Goal: Task Accomplishment & Management: Complete application form

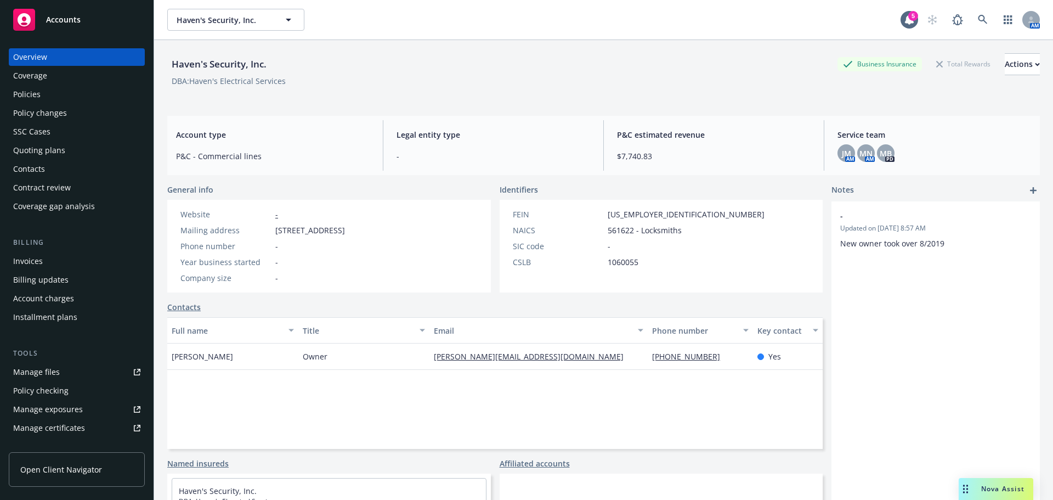
scroll to position [90, 0]
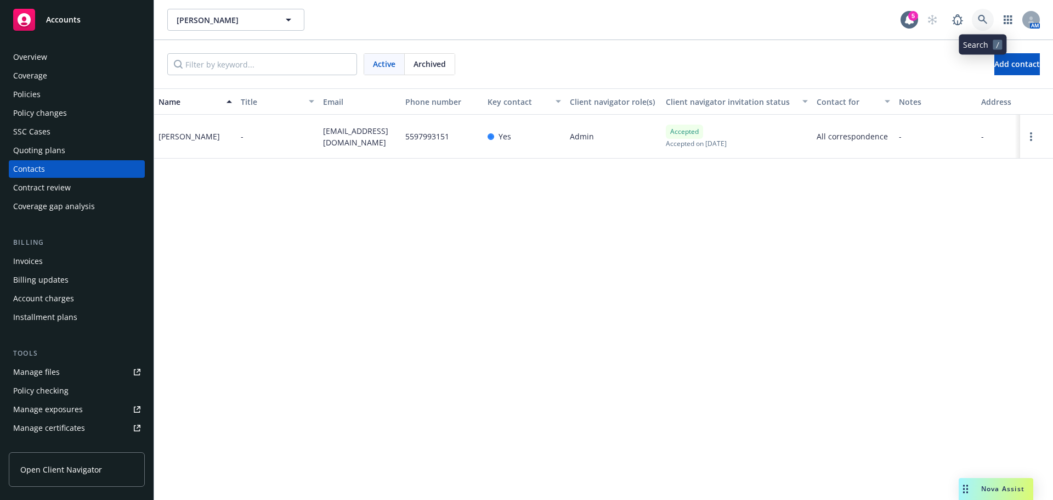
click at [976, 21] on link at bounding box center [983, 20] width 22 height 22
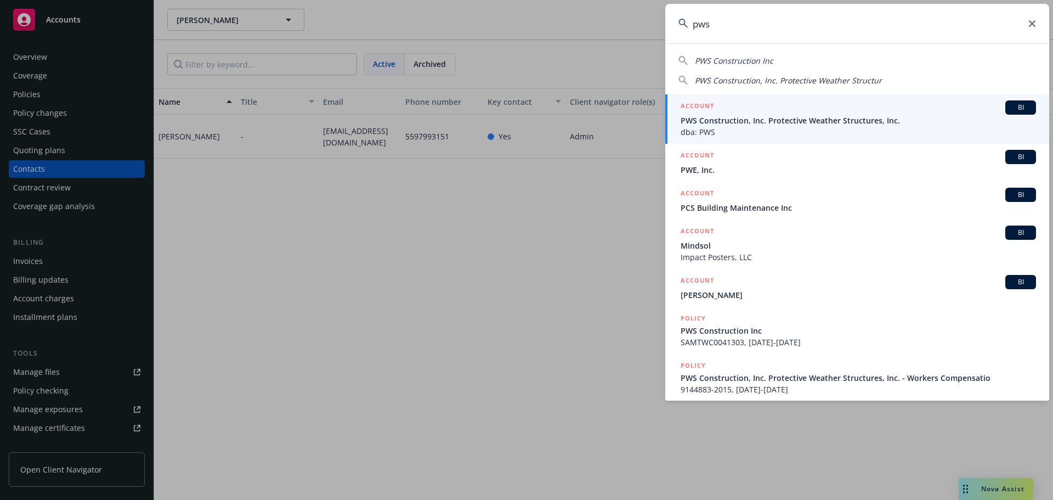
type input "pws"
click at [708, 133] on span "dba: PWS" at bounding box center [858, 132] width 355 height 12
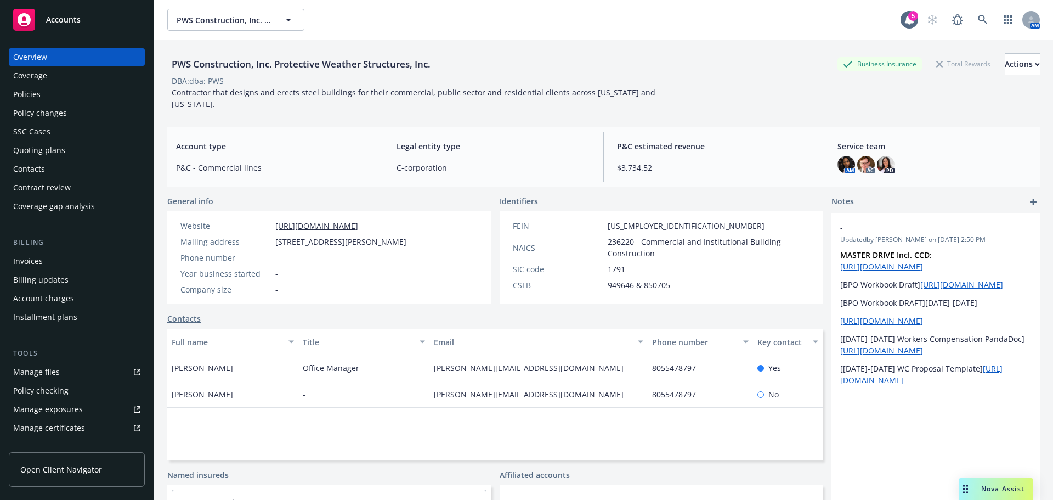
click at [67, 145] on div "Quoting plans" at bounding box center [76, 151] width 127 height 18
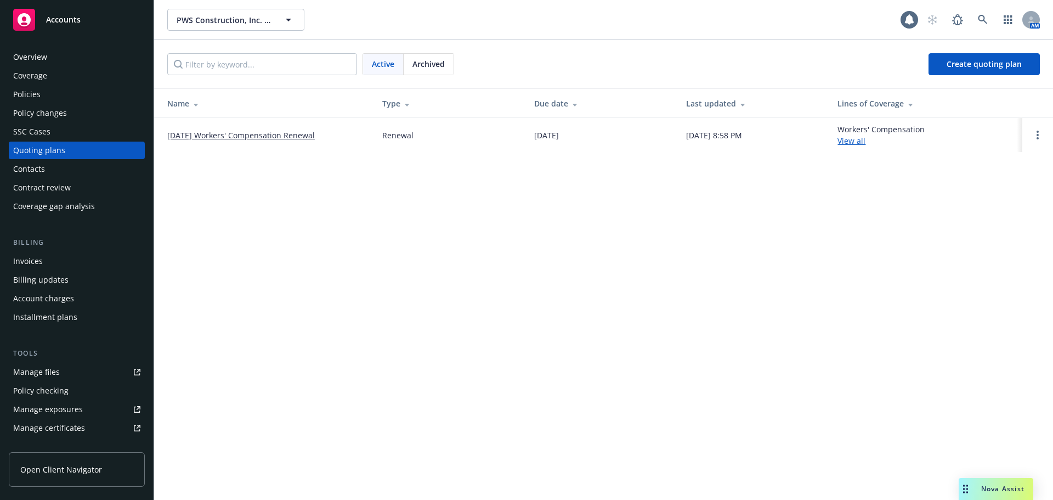
click at [219, 131] on link "10/04/25 Workers' Compensation Renewal" at bounding box center [241, 135] width 148 height 12
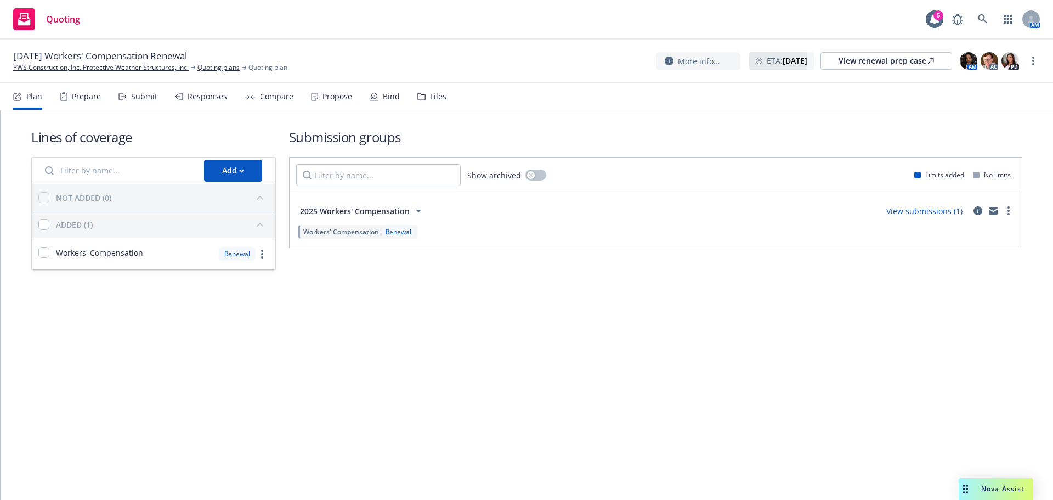
click at [323, 94] on div "Propose" at bounding box center [338, 96] width 30 height 9
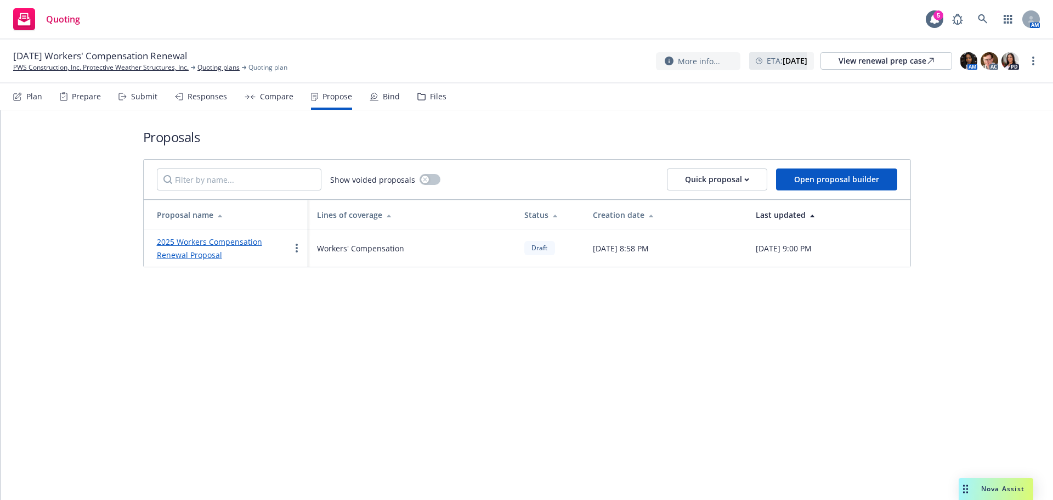
click at [198, 253] on link "2025 Workers Compensation Renewal Proposal" at bounding box center [209, 248] width 105 height 24
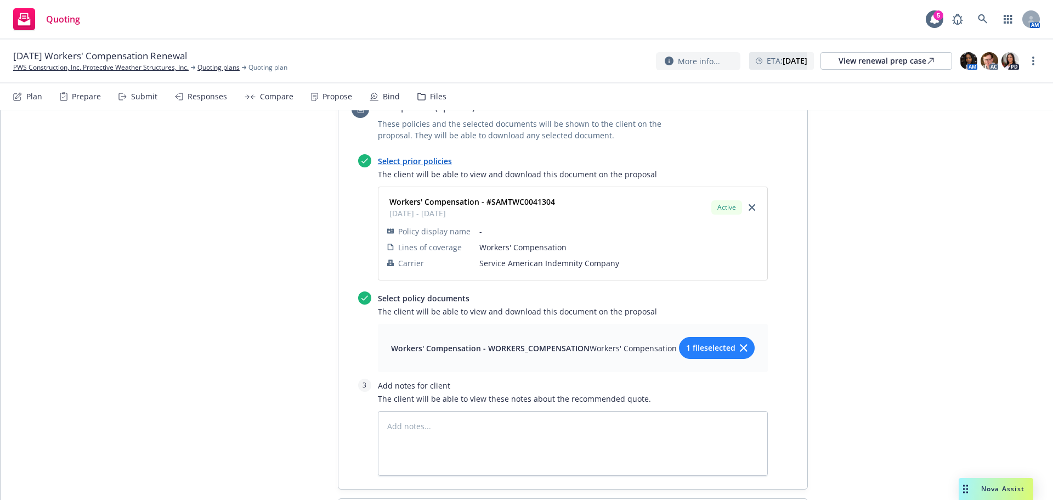
scroll to position [869, 0]
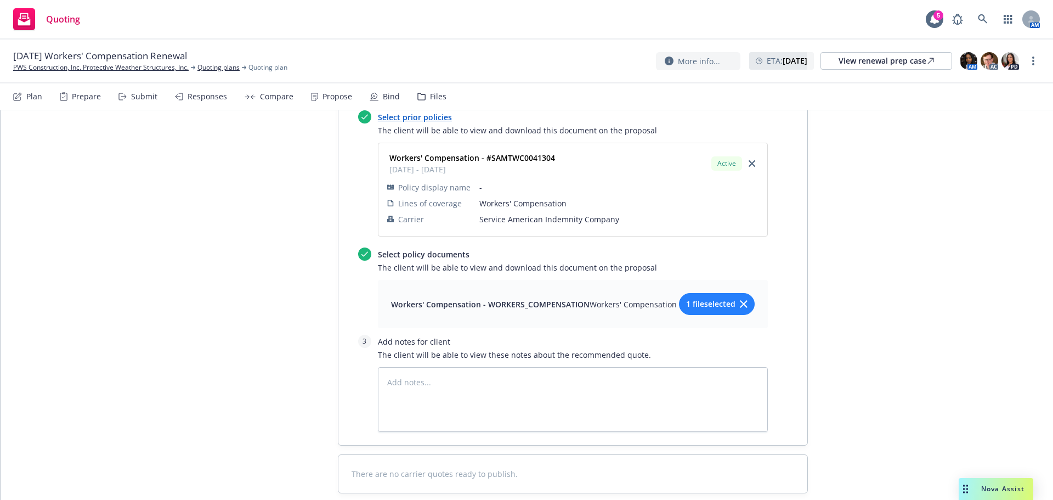
type textarea "x"
click at [136, 64] on link "PWS Construction, Inc. Protective Weather Structures, Inc." at bounding box center [101, 68] width 176 height 10
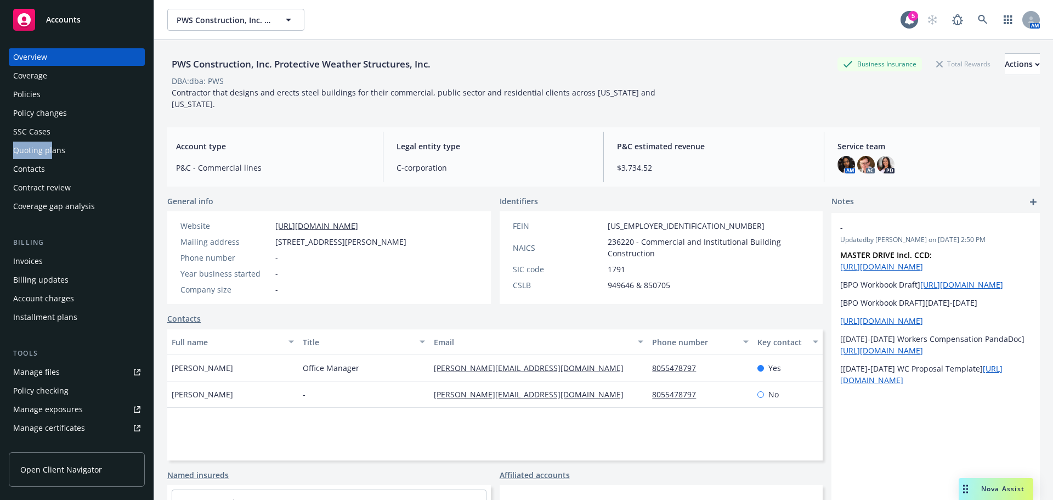
click at [52, 141] on div "Overview Coverage Policies Policy changes SSC Cases Quoting plans Contacts Cont…" at bounding box center [77, 131] width 136 height 167
click at [95, 148] on div "Quoting plans" at bounding box center [76, 151] width 127 height 18
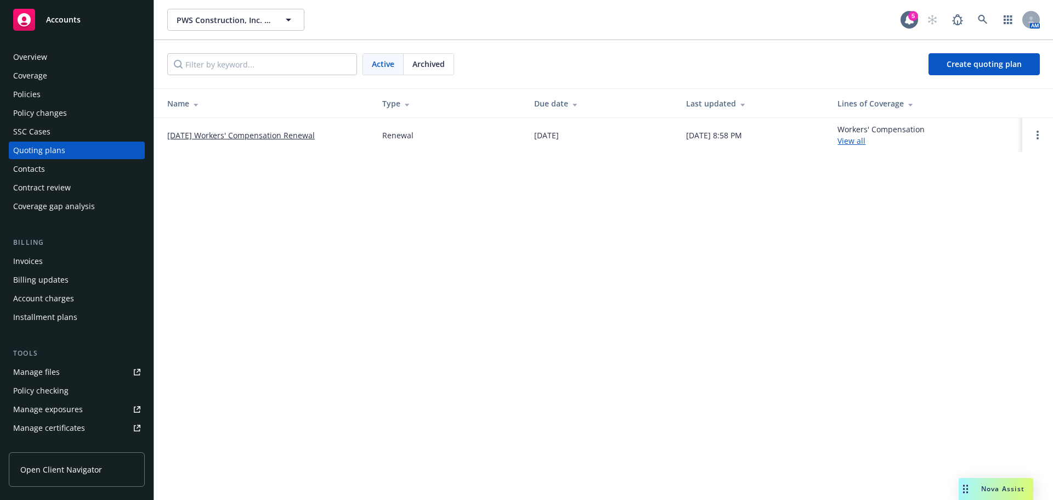
click at [207, 133] on link "[DATE] Workers' Compensation Renewal" at bounding box center [241, 135] width 148 height 12
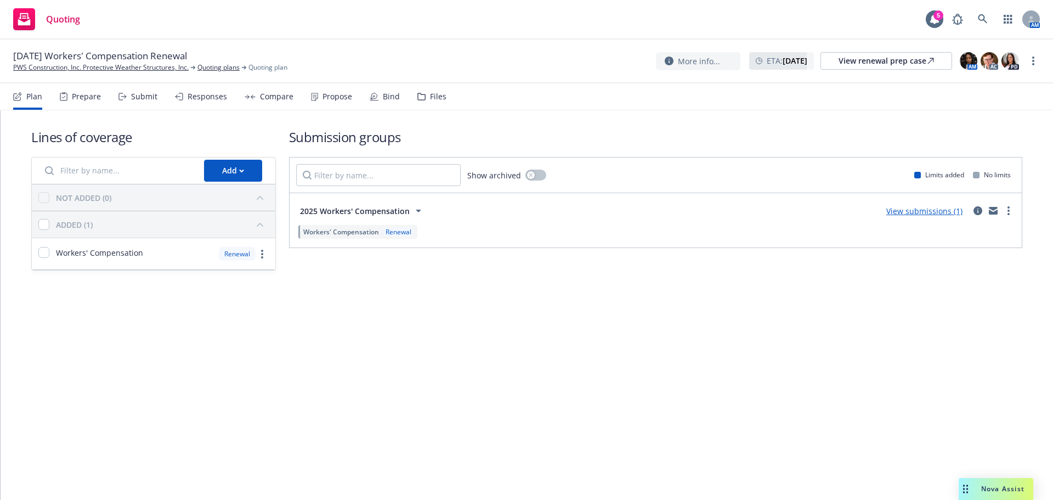
click at [179, 91] on div "Responses" at bounding box center [201, 96] width 52 height 26
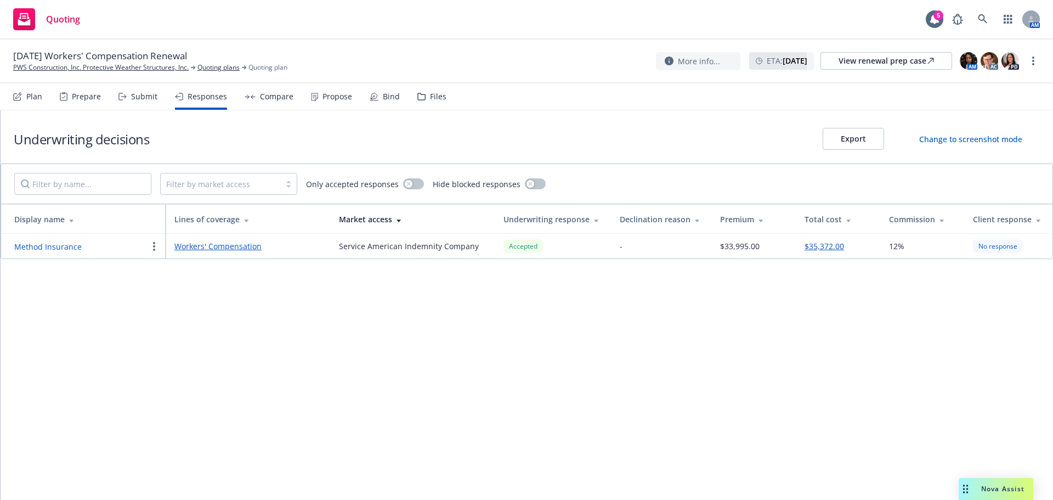
click at [130, 104] on div "Submit" at bounding box center [137, 96] width 39 height 26
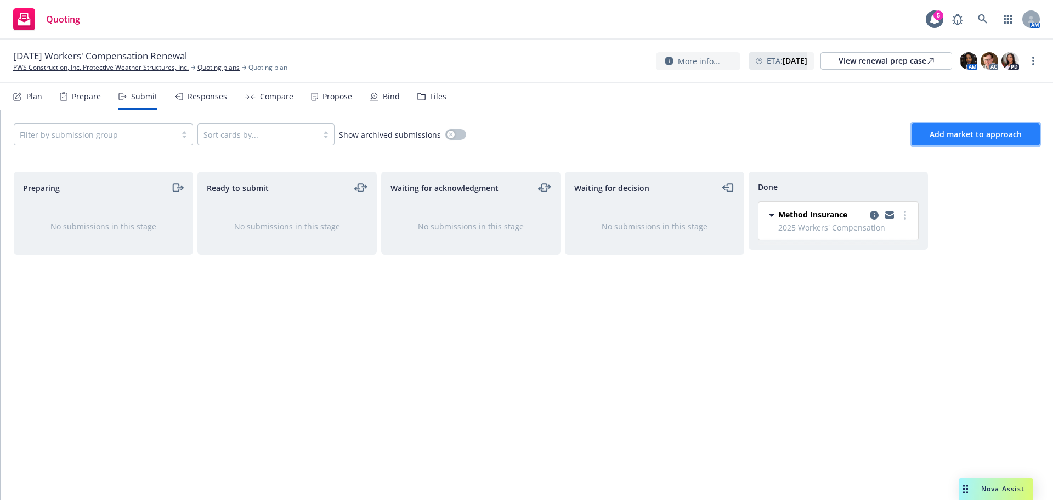
click at [962, 136] on span "Add market to approach" at bounding box center [976, 134] width 92 height 10
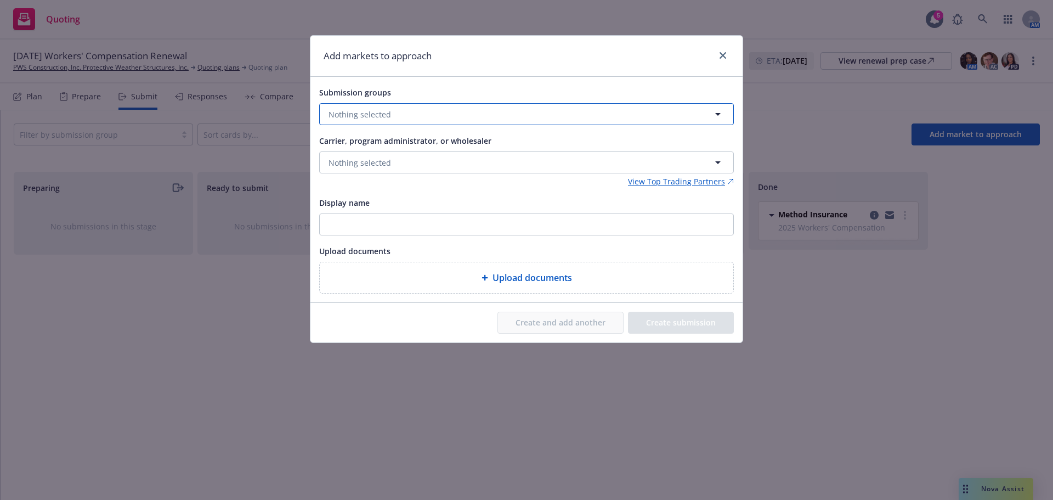
click at [406, 116] on button "Nothing selected" at bounding box center [526, 114] width 415 height 22
click at [335, 166] on input "checkbox" at bounding box center [336, 168] width 11 height 11
checkbox input "true"
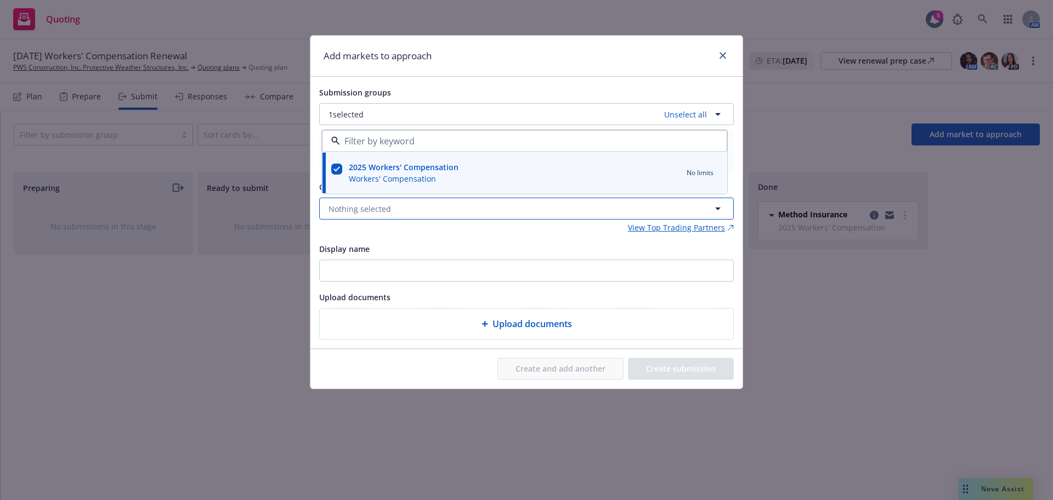
click at [393, 205] on button "Nothing selected" at bounding box center [526, 208] width 415 height 22
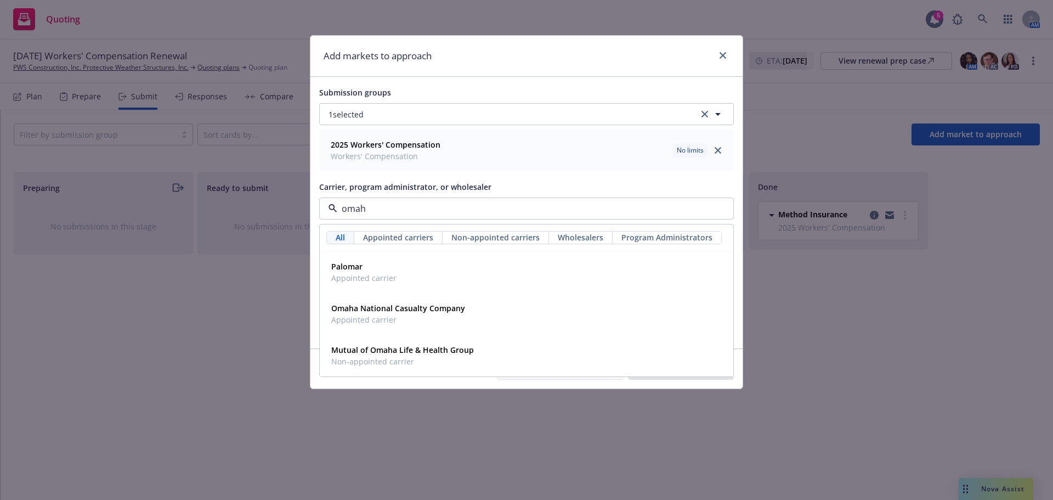
type input "omaha"
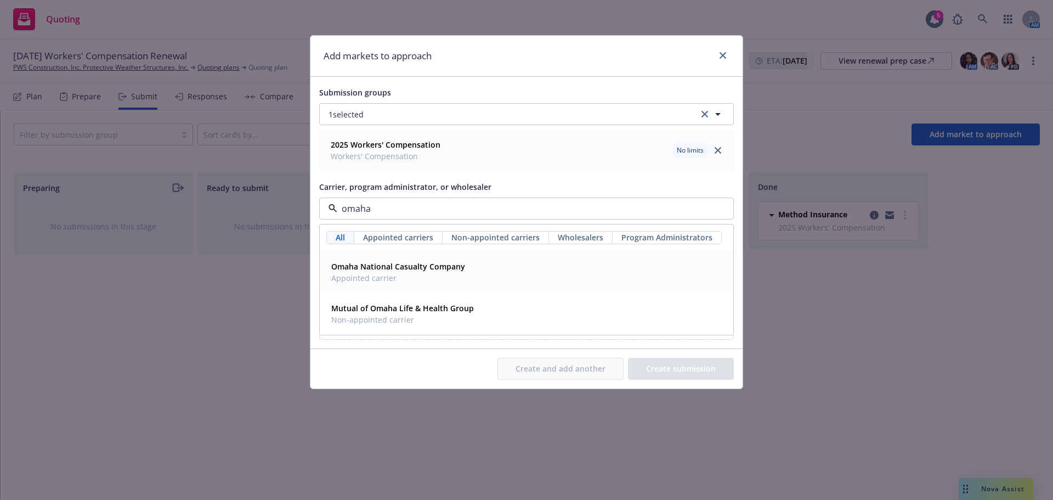
click at [393, 275] on span "Appointed carrier" at bounding box center [398, 278] width 134 height 12
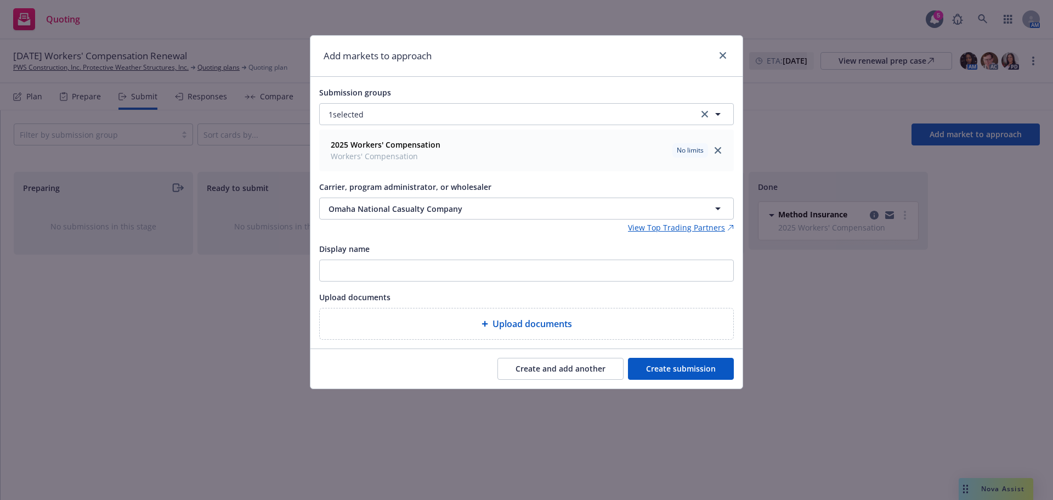
click at [663, 353] on div "Create and add another Create submission" at bounding box center [526, 368] width 432 height 39
click at [657, 366] on button "Create submission" at bounding box center [681, 369] width 106 height 22
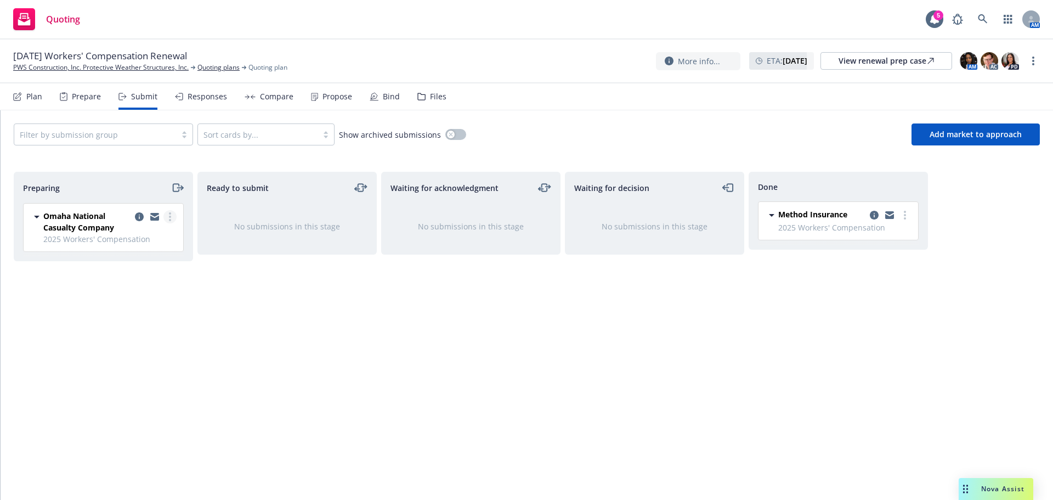
click at [173, 215] on link "more" at bounding box center [169, 216] width 13 height 13
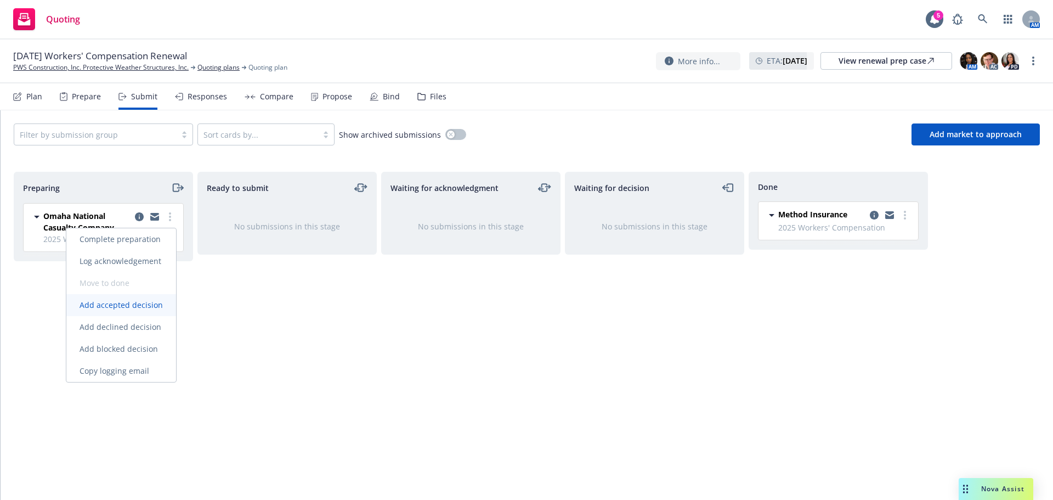
click at [140, 312] on link "Add accepted decision" at bounding box center [121, 305] width 110 height 22
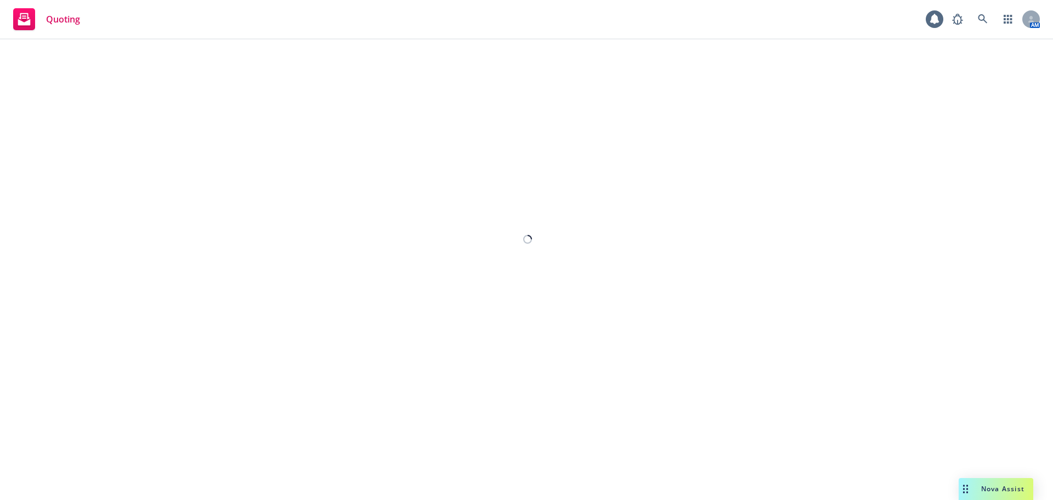
select select "12"
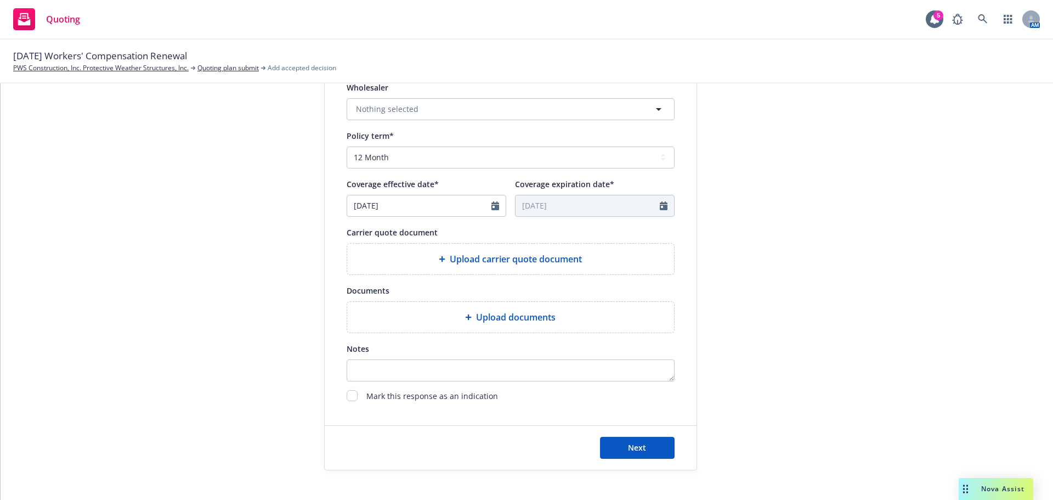
scroll to position [407, 0]
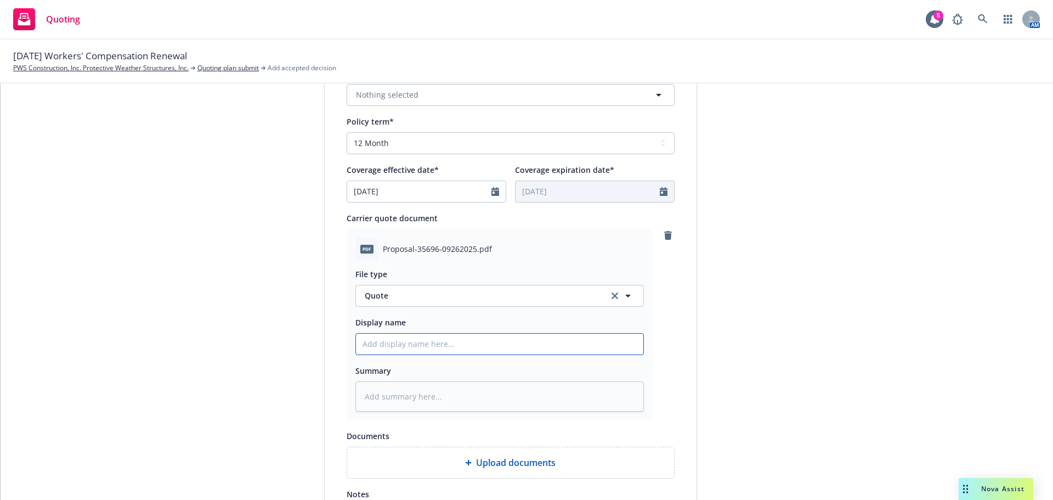
click at [409, 348] on input "Display name" at bounding box center [499, 343] width 287 height 21
type textarea "x"
type input "2"
type textarea "x"
type input "20"
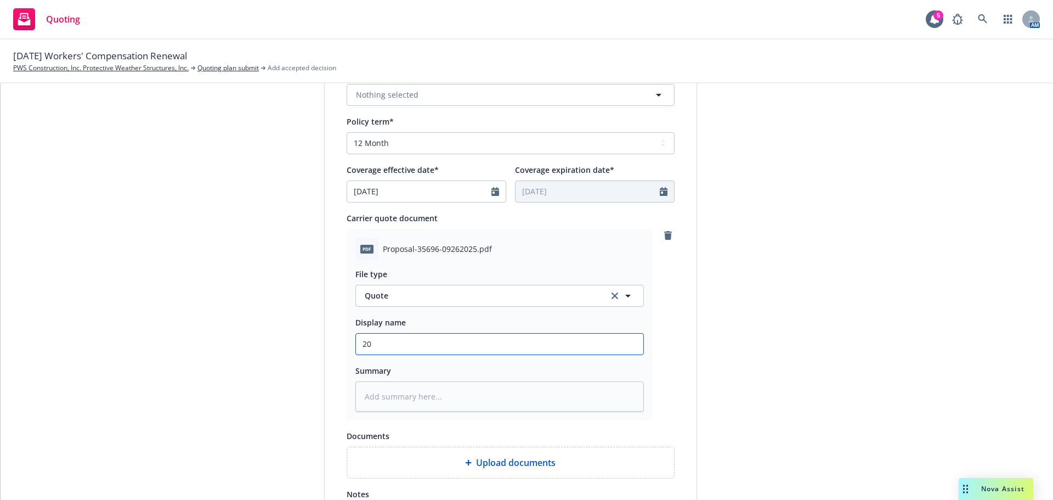
type textarea "x"
type input "202"
type textarea "x"
type input "2025"
type textarea "x"
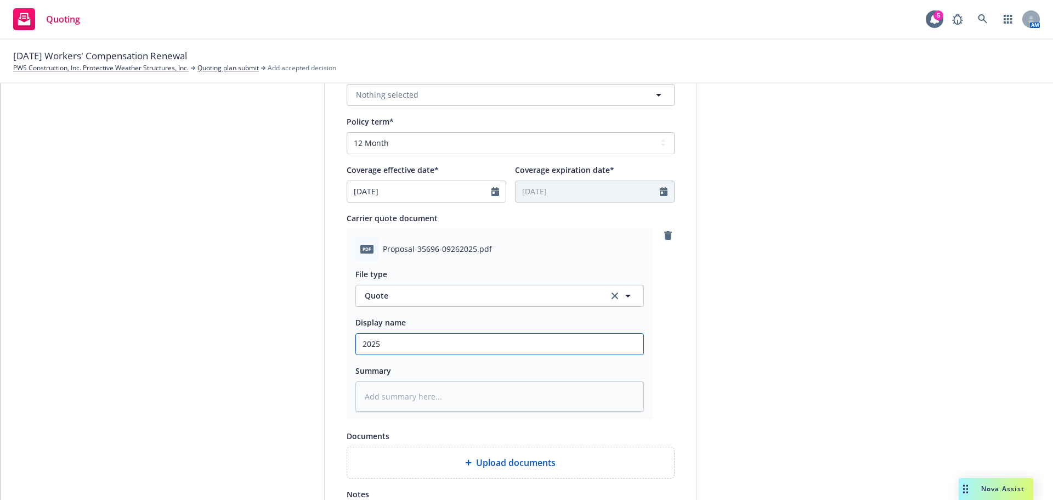
type input "2025"
type textarea "x"
type input "2025 W"
type textarea "x"
type input "2025 Wo"
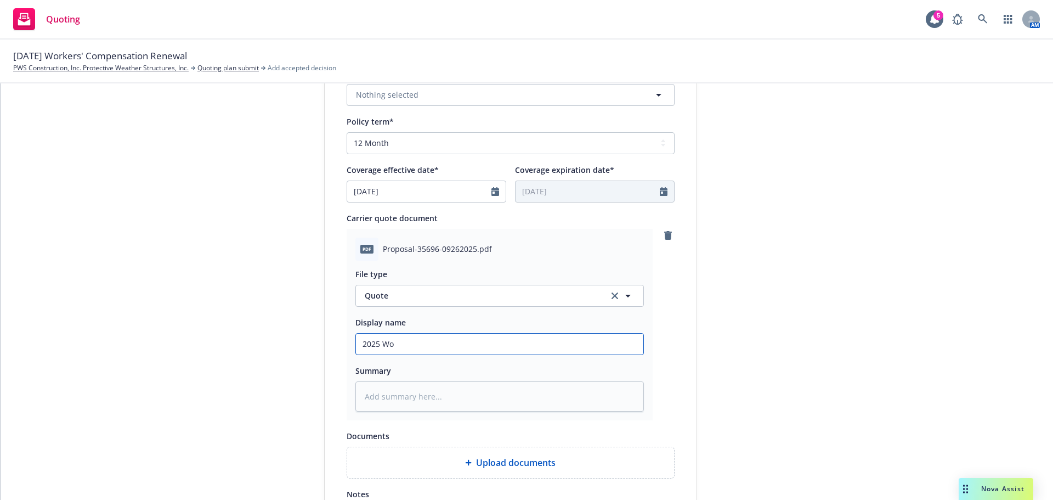
type textarea "x"
type input "2025 Wor"
type textarea "x"
type input "2025 Work"
type textarea "x"
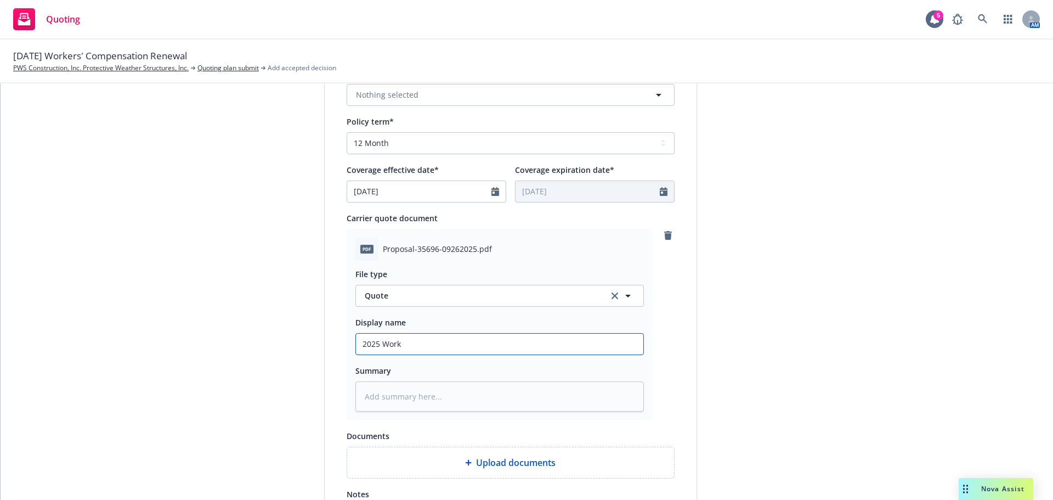
type input "2025 Worke"
type textarea "x"
type input "2025 Worker"
type textarea "x"
type input "2025 Workers"
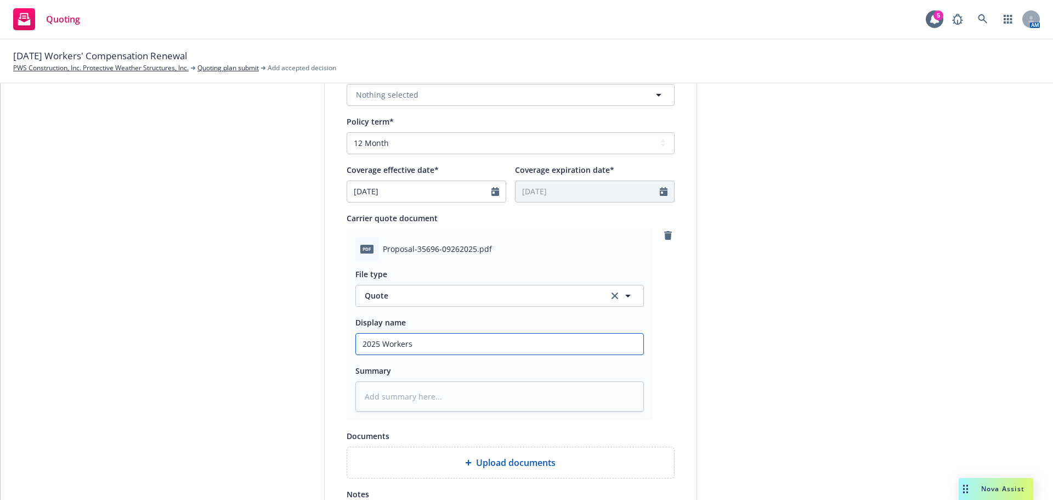
type textarea "x"
type input "2025 Workers"
type textarea "x"
type input "2025 Workers C"
type textarea "x"
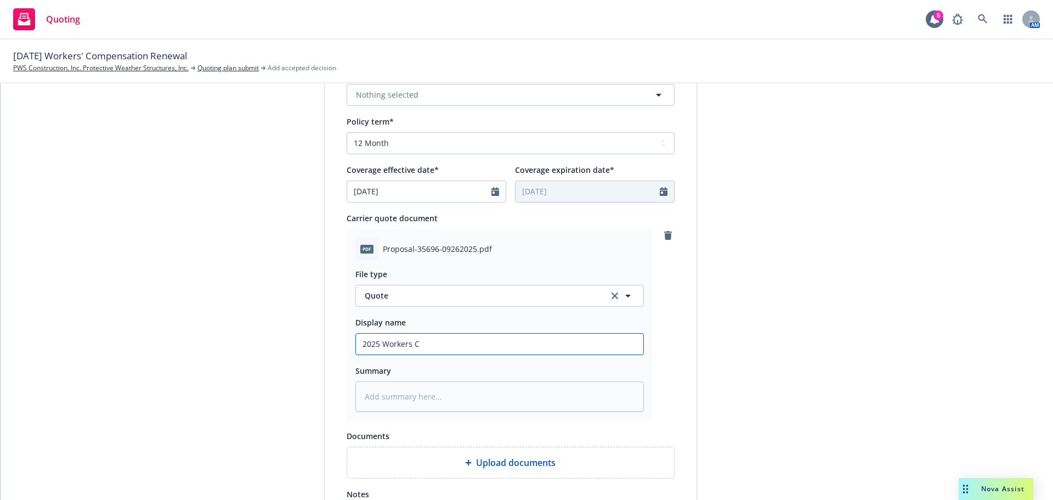
type input "2025 Workers Co"
type textarea "x"
type input "2025 Workers Com"
type textarea "x"
type input "2025 Workers Comp"
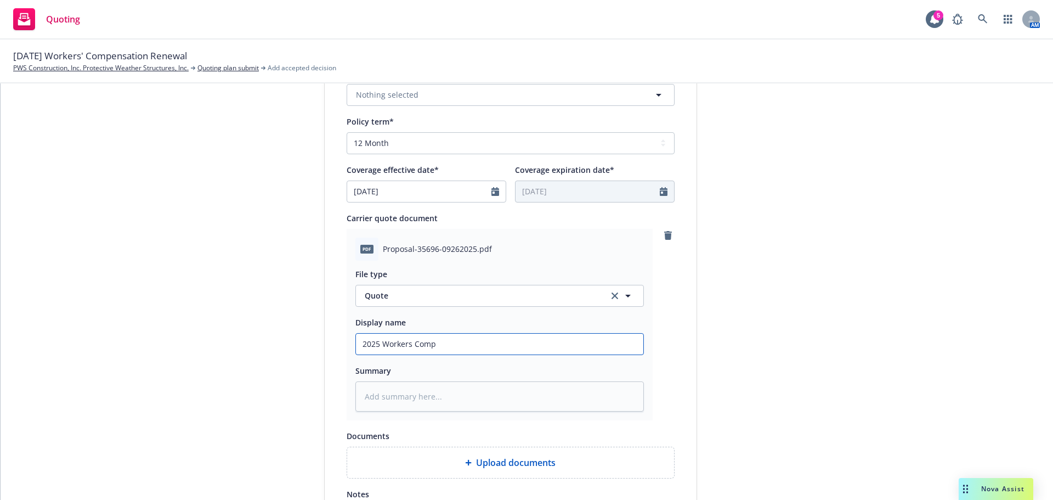
type textarea "x"
type input "2025 Workers Compe"
type textarea "x"
type input "2025 Workers Compen"
type textarea "x"
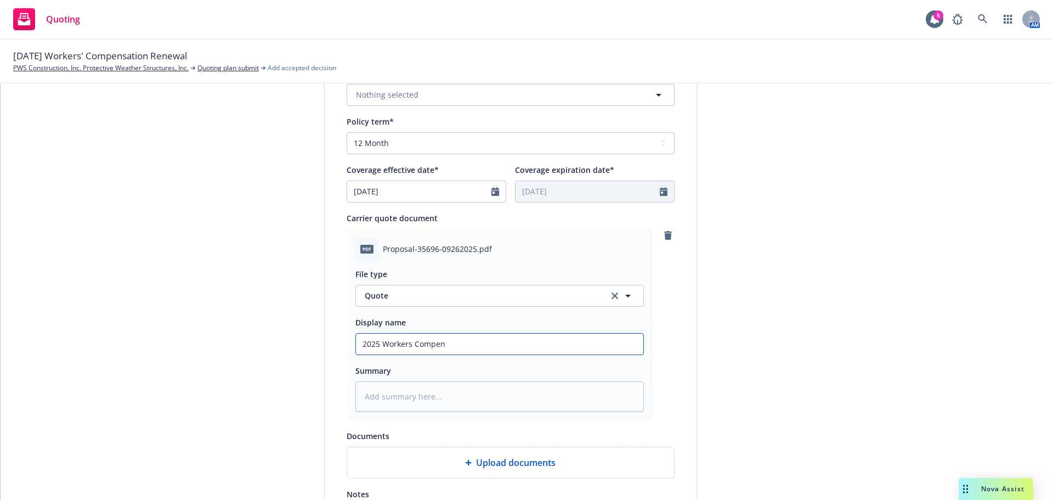
type input "2025 Workers Compens"
type textarea "x"
type input "2025 Workers Compensa"
type textarea "x"
type input "2025 Workers Compensat"
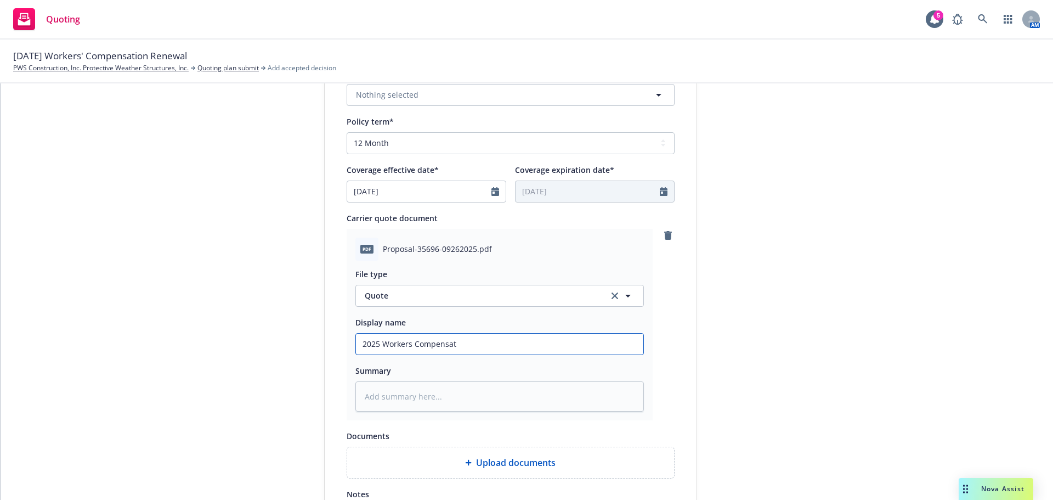
type textarea "x"
type input "2025 Workers Compensati"
type textarea "x"
type input "2025 Workers Compensatio"
type textarea "x"
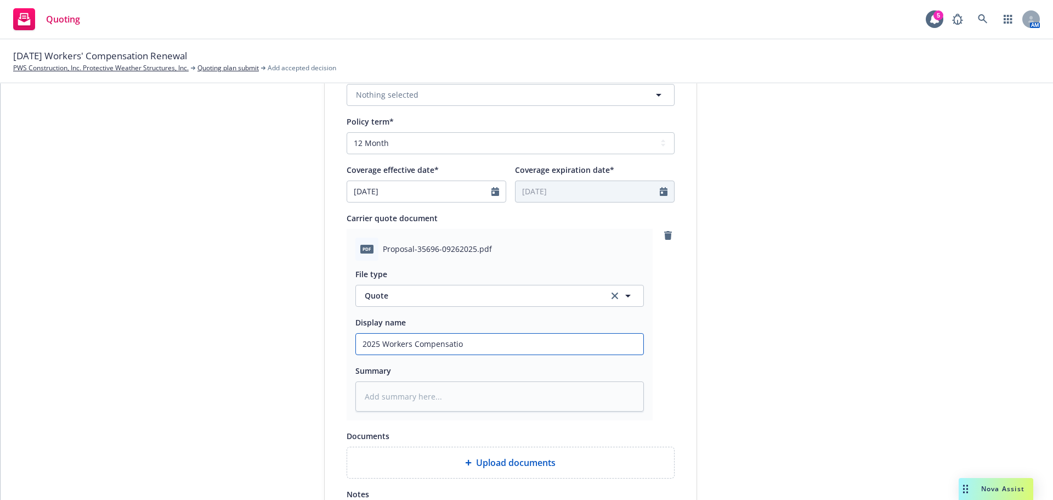
type input "2025 Workers Compensation"
type textarea "x"
type input "2025 Workers Compensation"
type textarea "x"
type input "2025 Workers Compensation W"
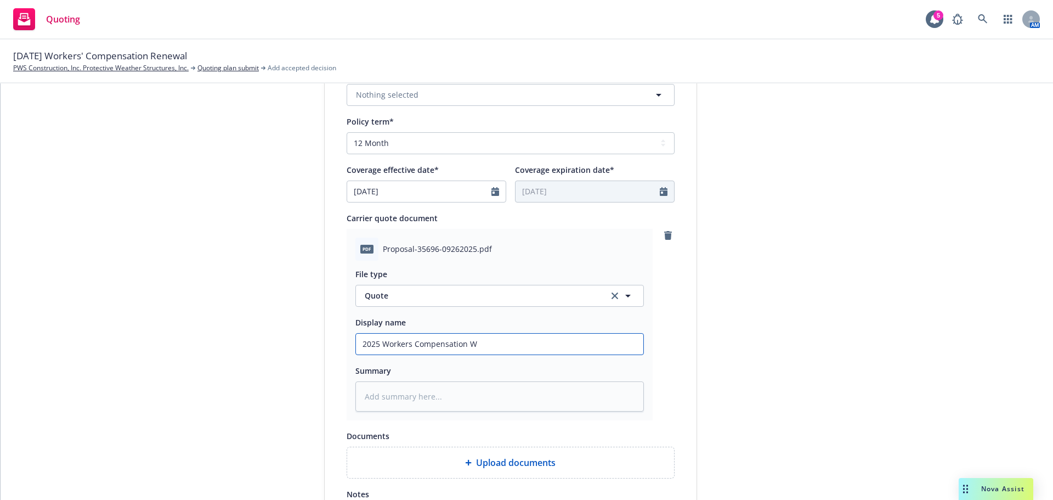
type textarea "x"
type input "2025 Workers Compensation Wu"
type textarea "x"
type input "2025 Workers Compensation Wuo"
type textarea "x"
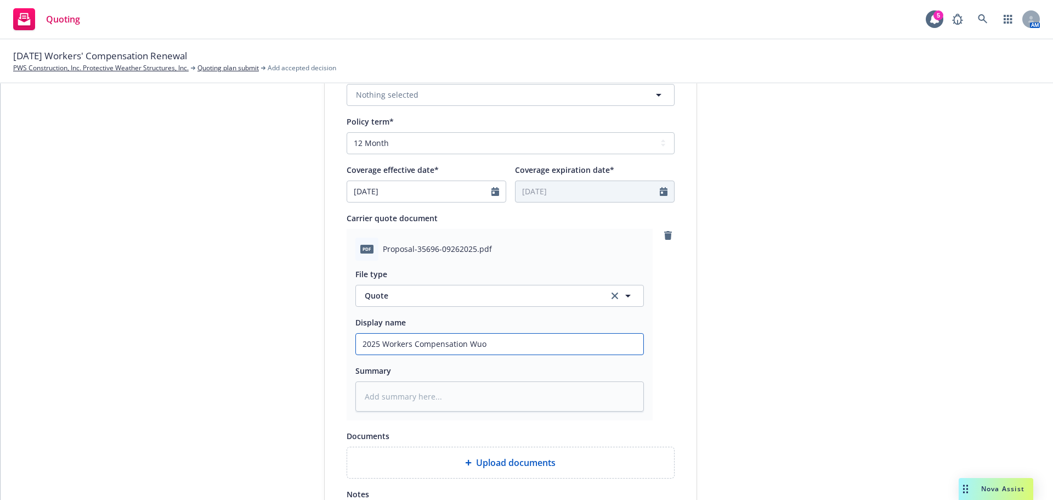
type input "2025 Workers Compensation Wuot"
type textarea "x"
type input "2025 Workers Compensation Wuote"
type textarea "x"
type input "2025 Workers Compensation Wuot"
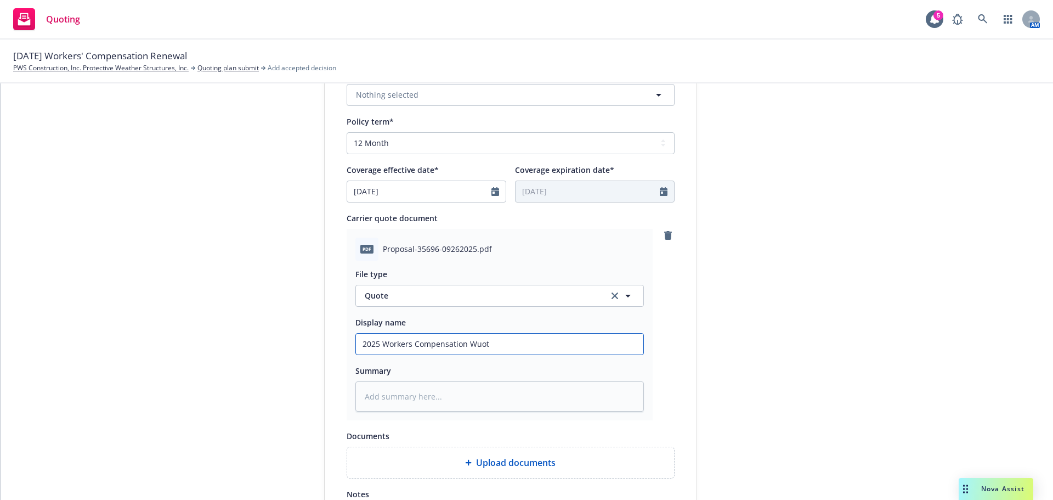
type textarea "x"
type input "2025 Workers Compensation Wuo"
type textarea "x"
type input "2025 Workers Compensation Wu"
type textarea "x"
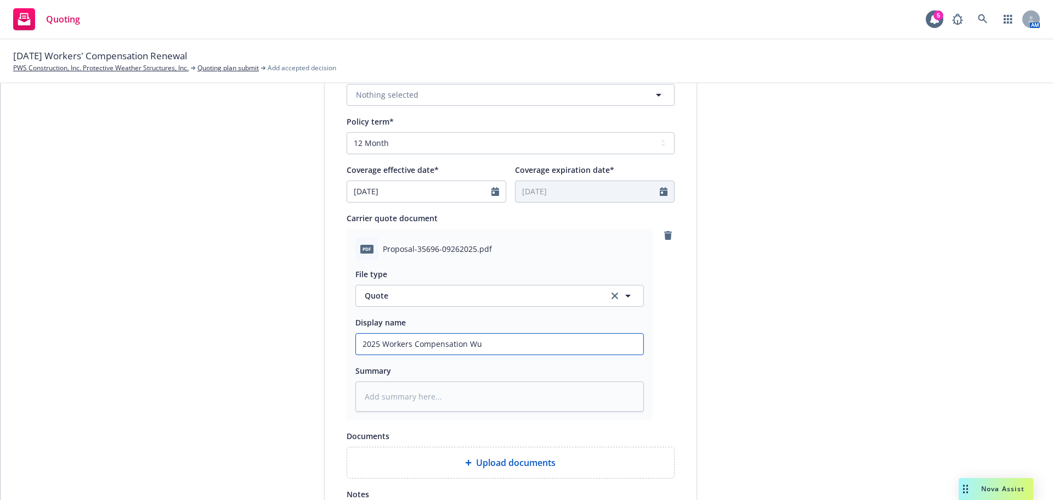
type input "2025 Workers Compensation W"
type textarea "x"
type input "2025 Workers Compensation"
type textarea "x"
type input "2025 Workers Compensation Q"
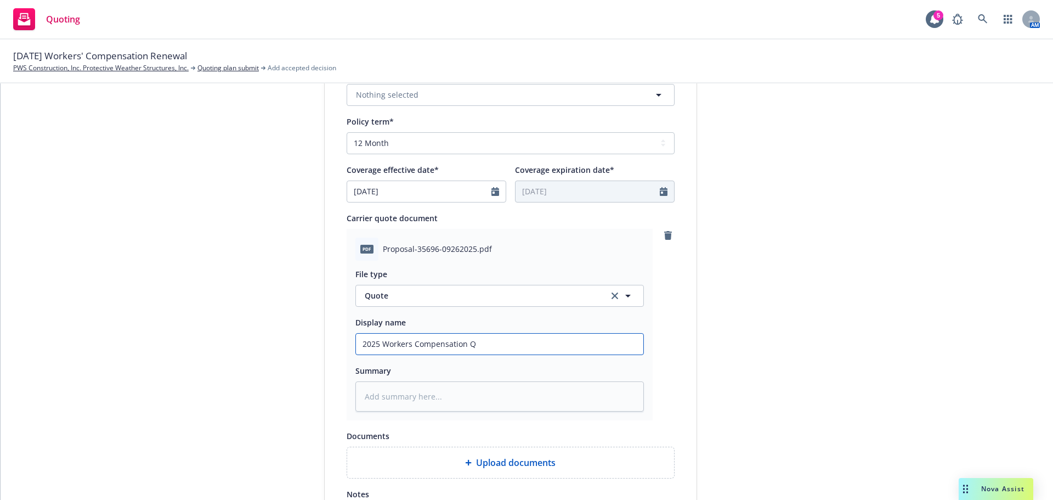
type textarea "x"
type input "2025 Workers Compensation Qu"
type textarea "x"
type input "2025 Workers Compensation Quo"
type textarea "x"
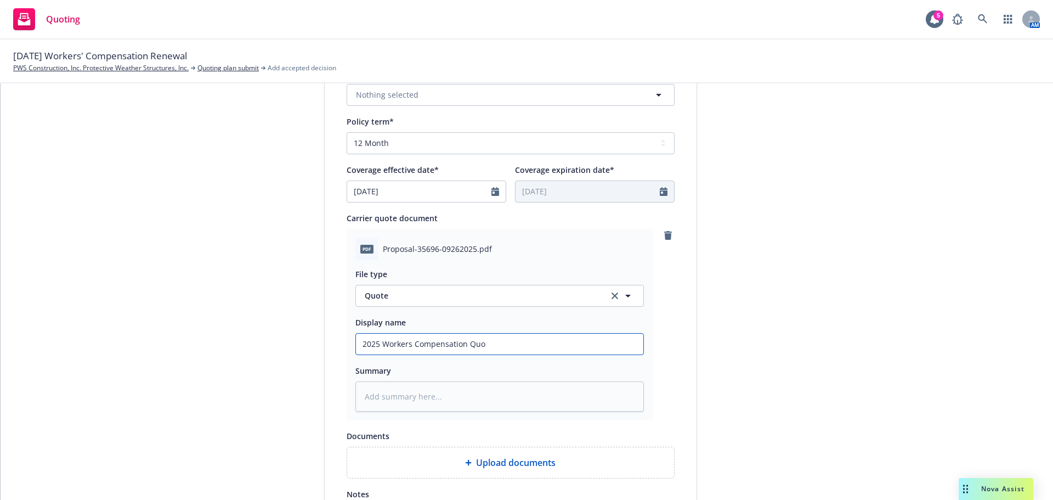
type input "2025 Workers Compensation Quot"
type textarea "x"
type input "2025 Workers Compensation Quote"
type textarea "x"
type input "2025 Workers Compensation Quote"
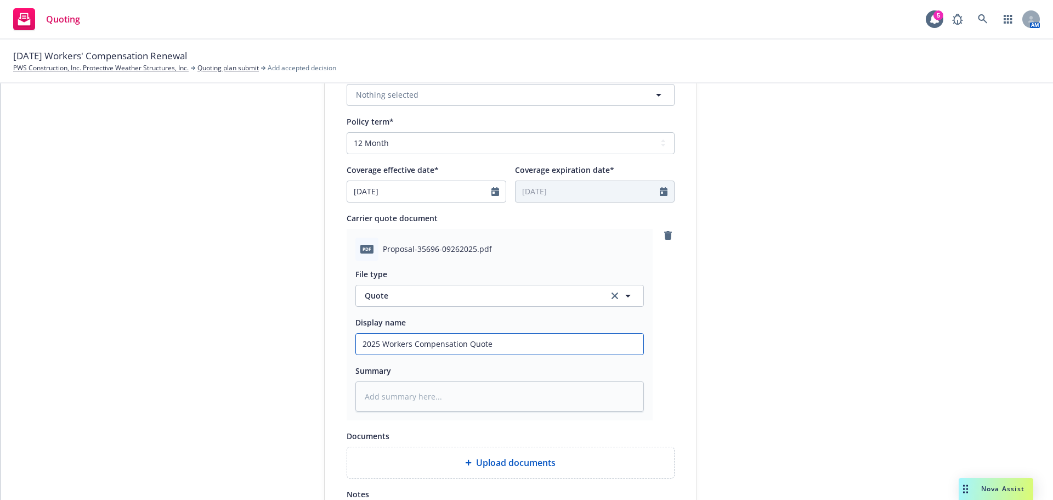
type textarea "x"
type input "2025 Workers Compensation Quote -"
type textarea "x"
type input "2025 Workers Compensation Quote -"
type textarea "x"
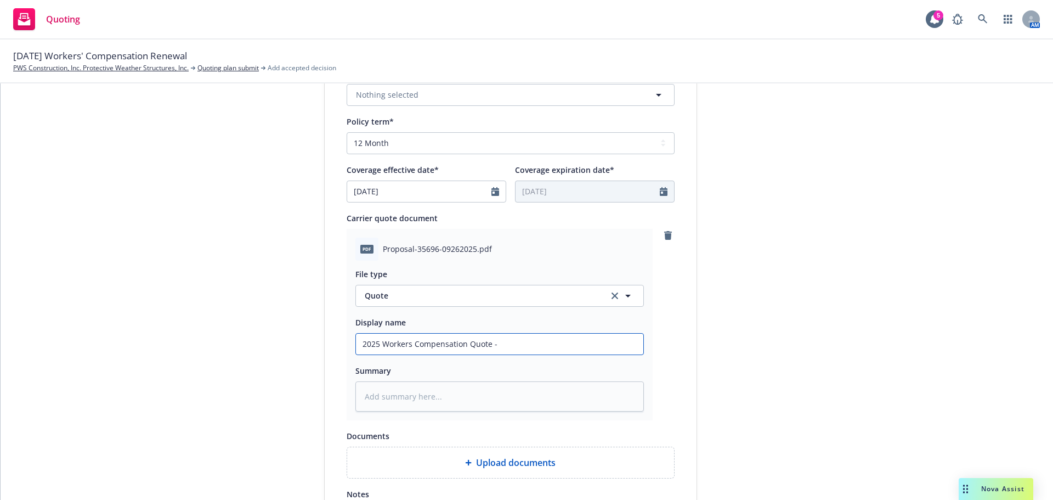
type input "2025 Workers Compensation Quote - A"
type textarea "x"
type input "2025 Workers Compensation Quote - AO"
type textarea "x"
type input "2025 Workers Compensation Quote - A"
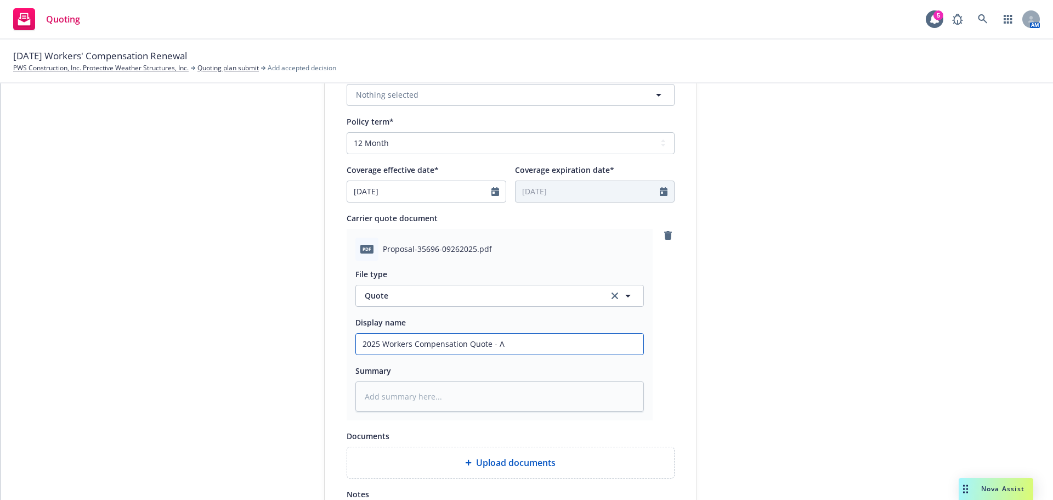
type textarea "x"
type input "2025 Workers Compensation Quote -"
type textarea "x"
type input "2025 Workers Compensation Quote - O"
type textarea "x"
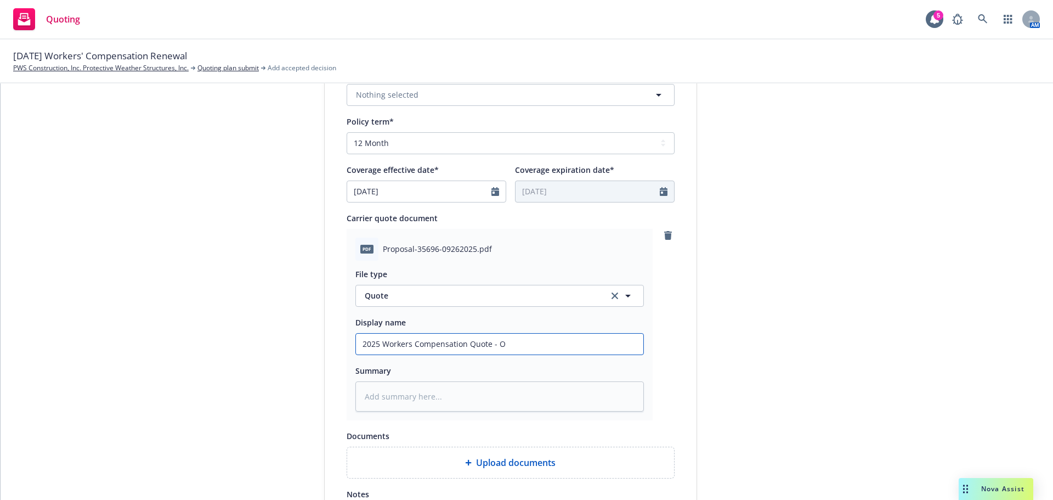
type input "2025 Workers Compensation Quote - Om"
type textarea "x"
type input "2025 Workers Compensation Quote - Oma"
type textarea "x"
type input "2025 Workers Compensation Quote - Omaha"
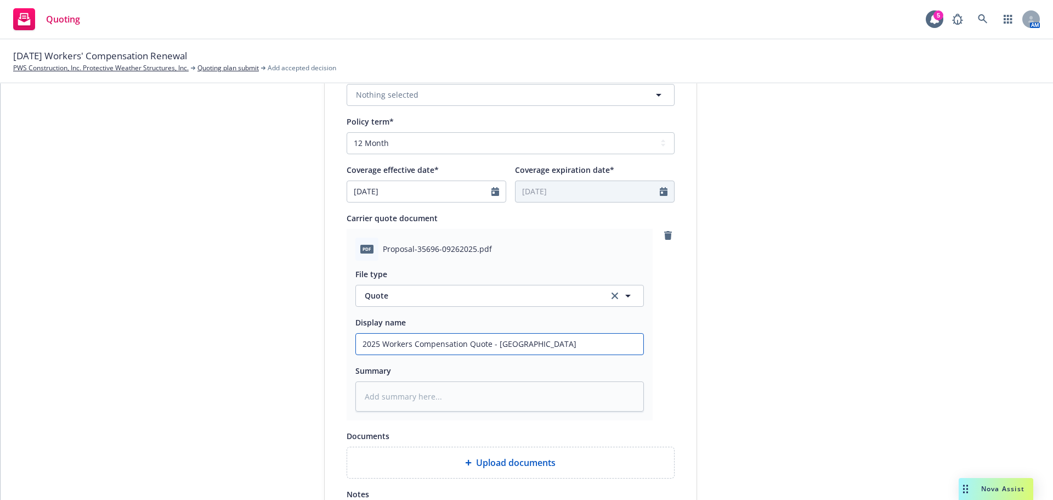
type textarea "x"
type input "2025 Workers Compensation Quote - Omaha"
type textarea "x"
type input "2025 Workers Compensation Quote - Omaha N"
type textarea "x"
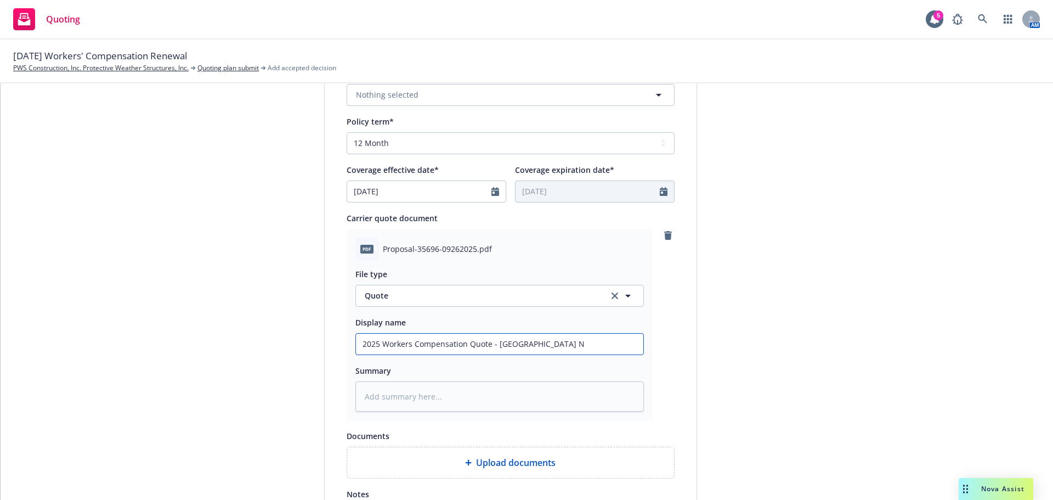
type input "2025 Workers Compensation Quote - Omaha Na"
type textarea "x"
type input "2025 Workers Compensation Quote - Omaha Nat"
type textarea "x"
type input "2025 Workers Compensation Quote - Omaha Nati"
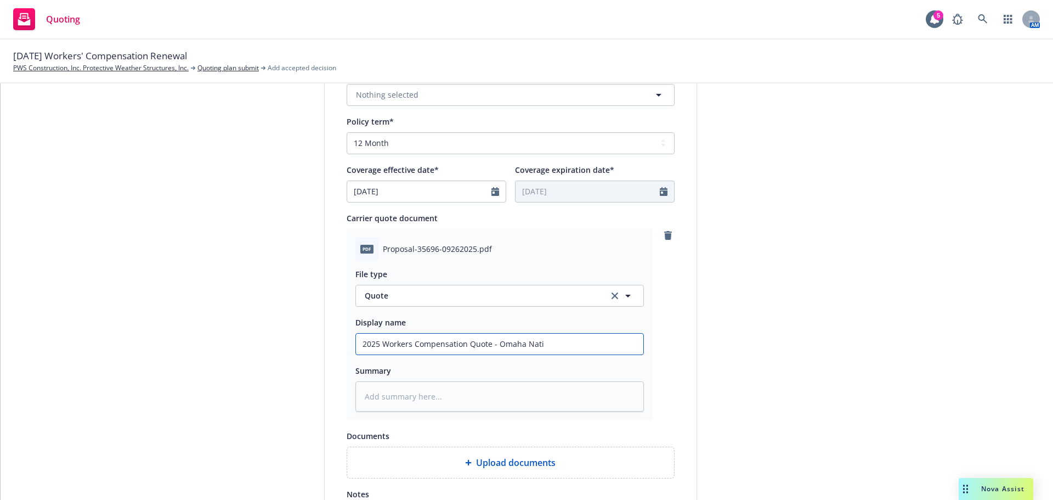
type textarea "x"
type input "2025 Workers Compensation Quote - Omaha Natio"
type textarea "x"
type input "2025 Workers Compensation Quote - Omaha Nation"
type textarea "x"
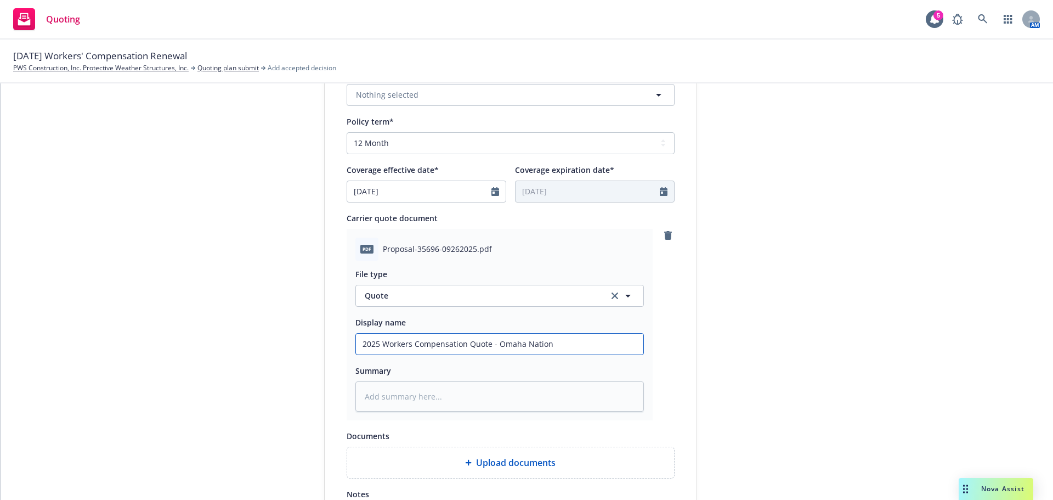
type input "2025 Workers Compensation Quote - Omaha Nationa"
type textarea "x"
type input "2025 Workers Compensation Quote - Omaha National"
click at [688, 349] on div "Display name Omaha National Casualty Company Quote expiration date* 10/26/2025 …" at bounding box center [511, 163] width 372 height 770
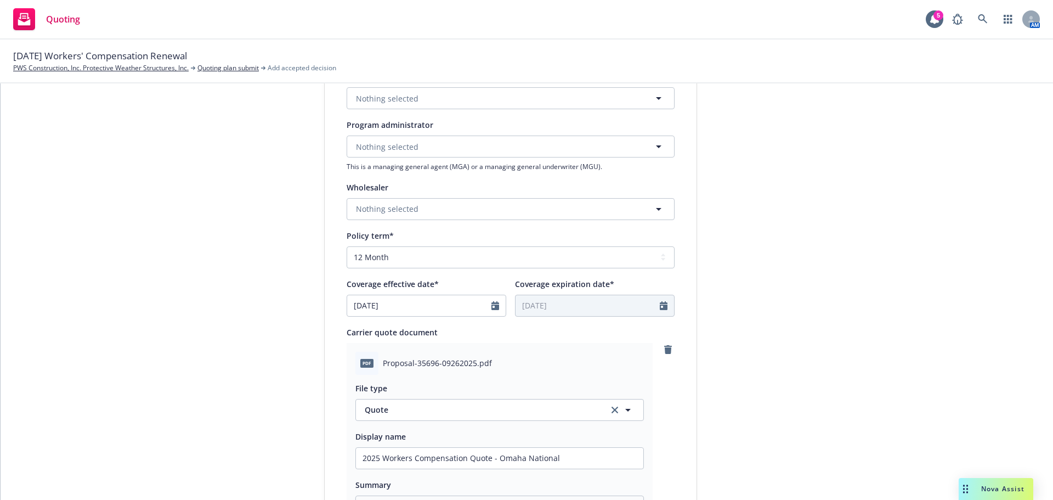
scroll to position [292, 0]
click at [388, 146] on span "Nothing selected" at bounding box center [387, 148] width 63 height 12
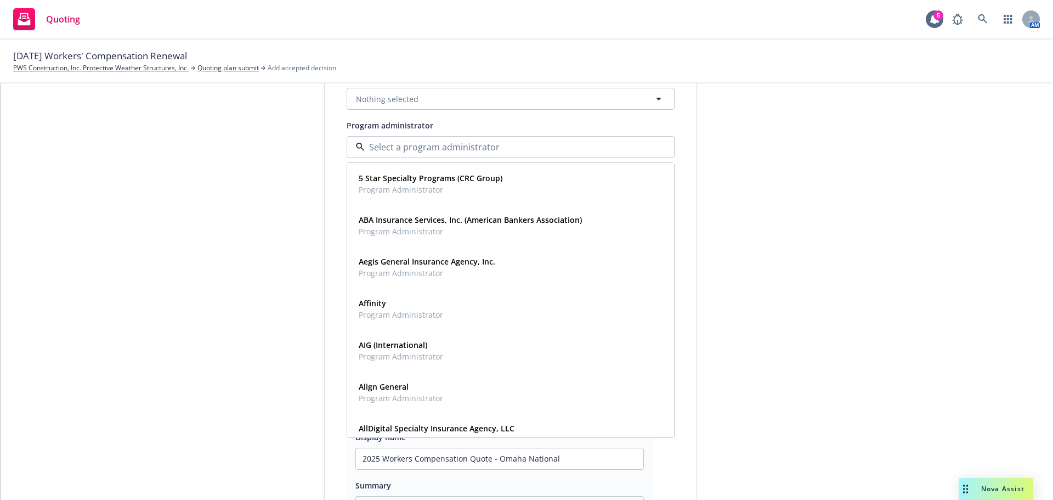
click at [193, 195] on div "1 Quote initiation 2 Coverage selection 3 Billing info" at bounding box center [242, 282] width 121 height 895
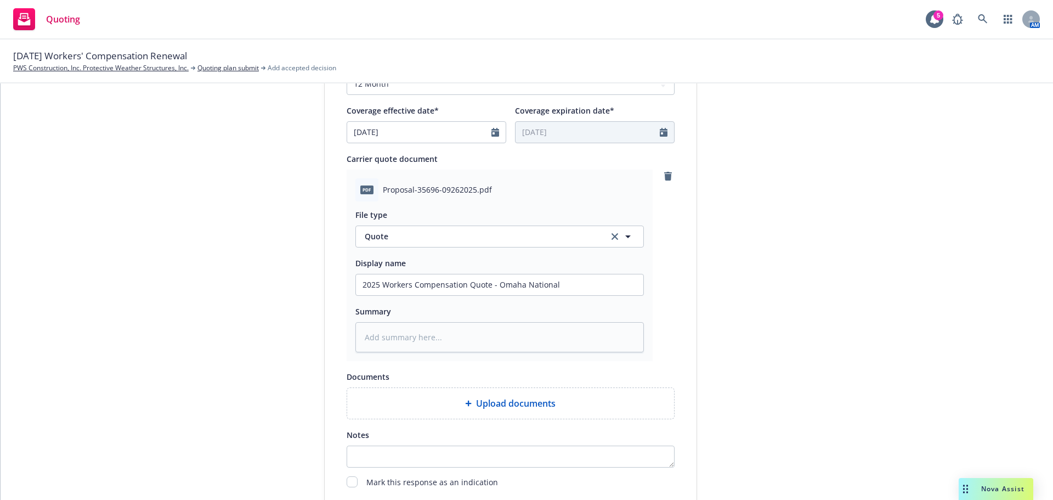
scroll to position [567, 0]
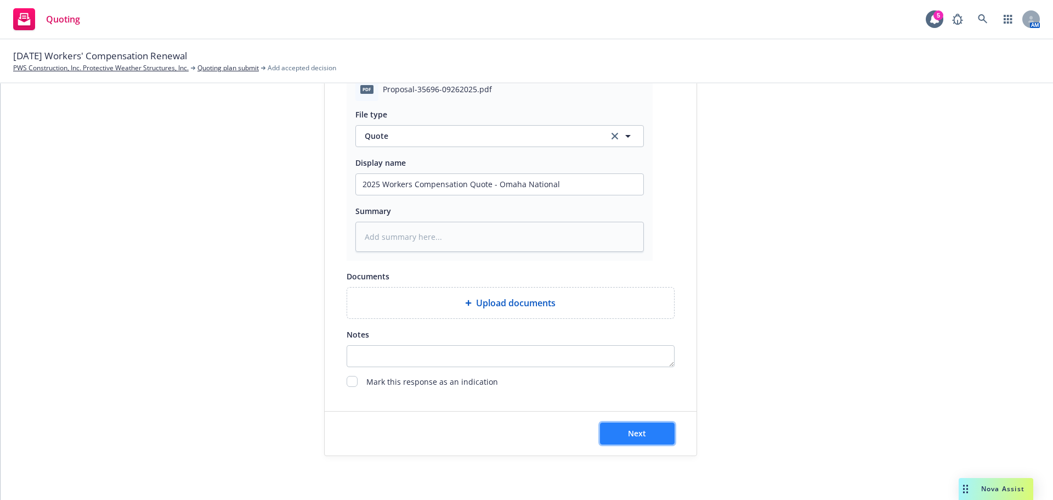
click at [623, 423] on button "Next" at bounding box center [637, 433] width 75 height 22
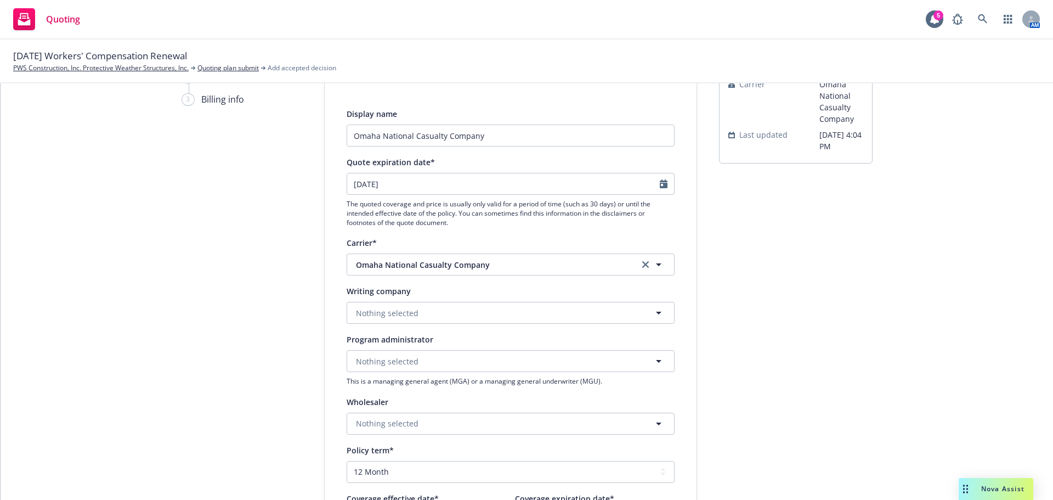
scroll to position [73, 0]
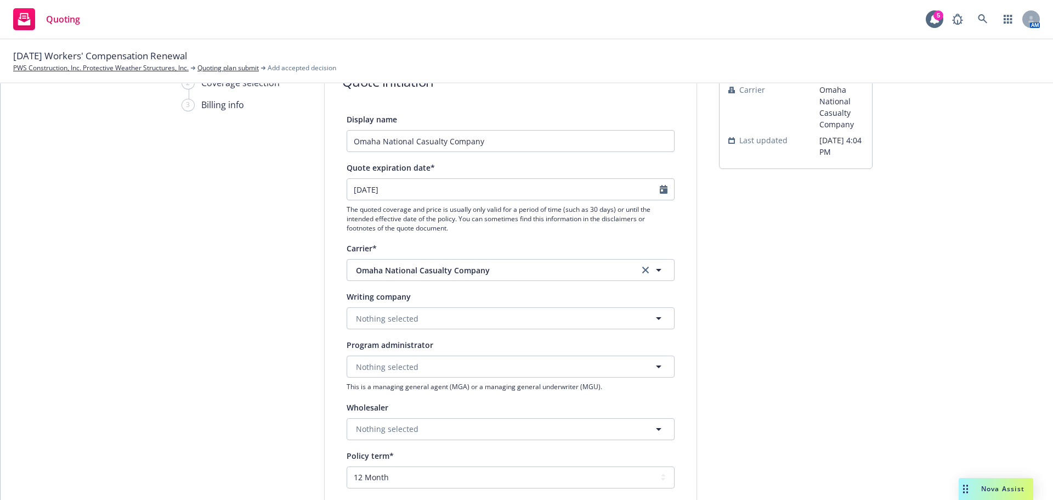
type textarea "x"
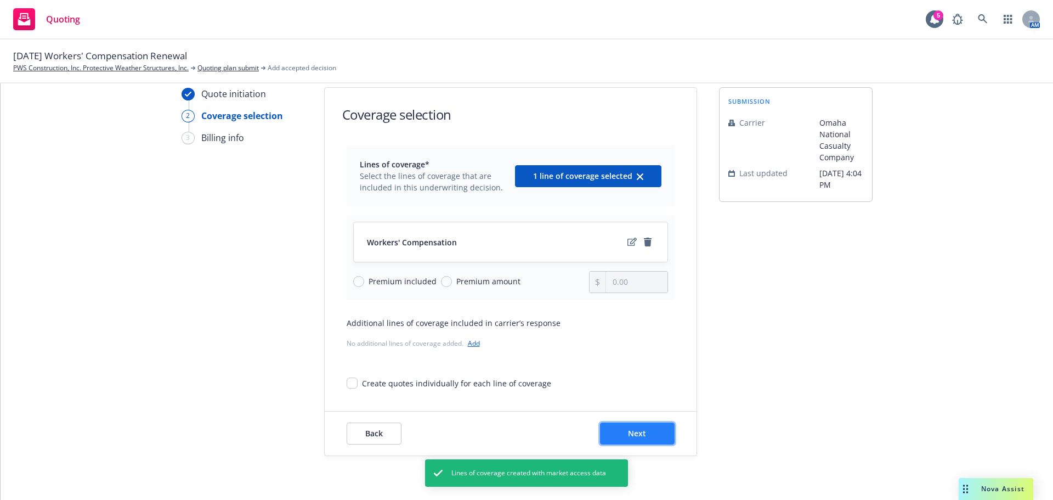
click at [630, 434] on span "Next" at bounding box center [637, 433] width 18 height 10
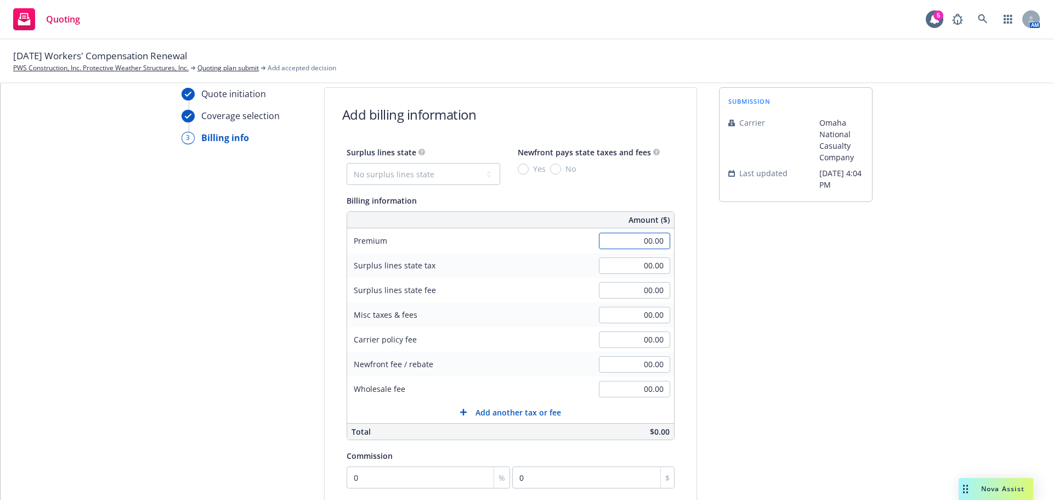
click at [640, 242] on input "00.00" at bounding box center [634, 241] width 71 height 16
type input "29,224.00"
drag, startPoint x: 1034, startPoint y: 348, endPoint x: 903, endPoint y: 343, distance: 131.2
click at [1023, 348] on div "Quote initiation Coverage selection 3 Billing info Add billing information Surp…" at bounding box center [527, 291] width 1053 height 416
click at [636, 264] on input "00.00" at bounding box center [634, 265] width 71 height 16
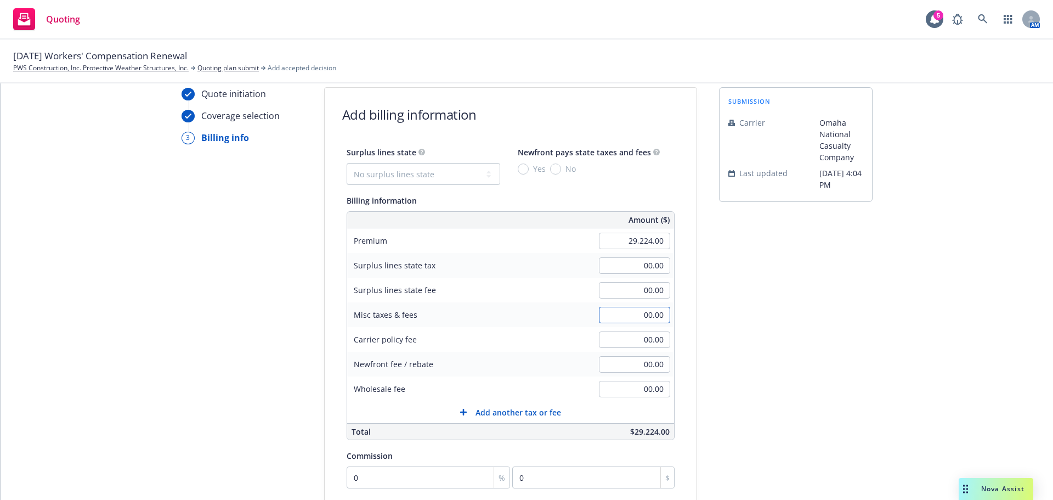
click at [638, 320] on input "00.00" at bounding box center [634, 315] width 71 height 16
type input "1,473.00"
click at [884, 327] on div "Quote initiation Coverage selection 3 Billing info Add billing information Surp…" at bounding box center [527, 367] width 1026 height 561
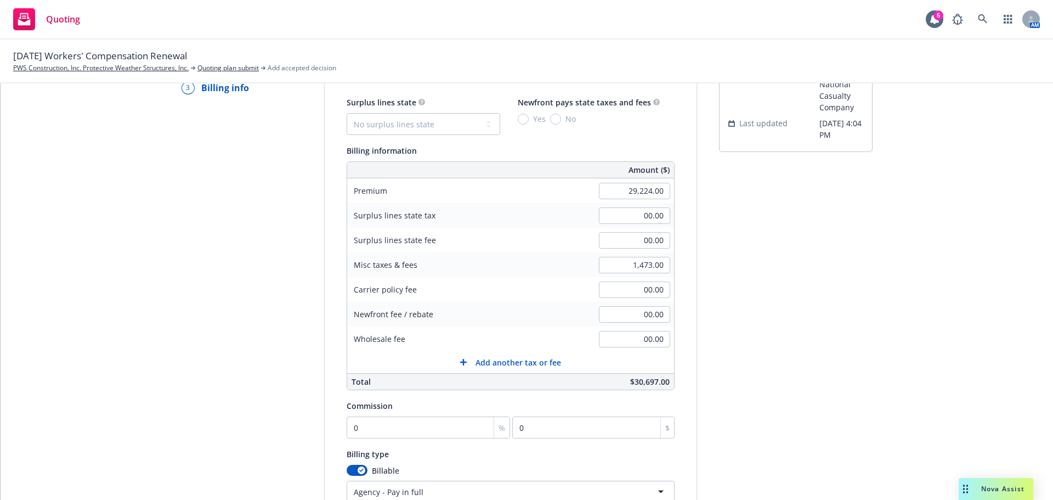
scroll to position [233, 0]
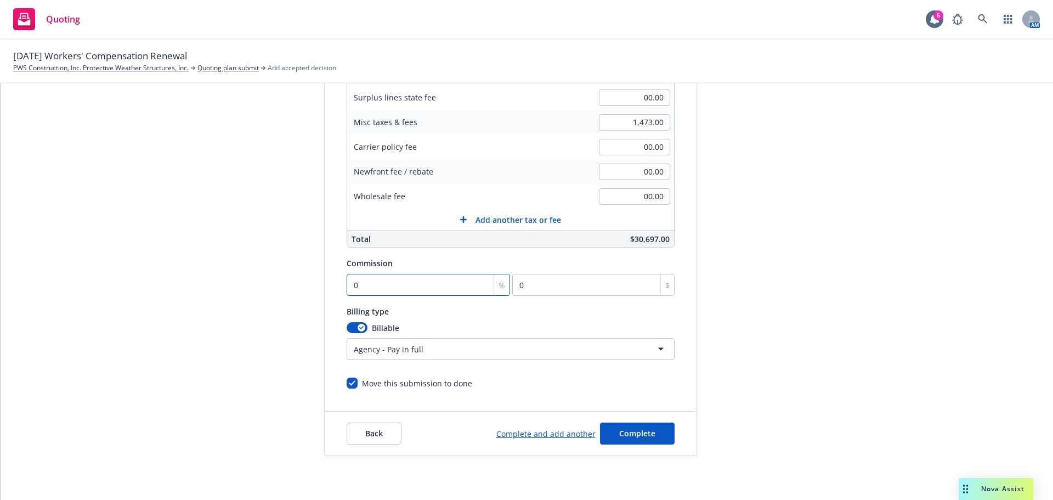
click at [408, 289] on input "0" at bounding box center [429, 285] width 164 height 22
click at [372, 288] on input "0" at bounding box center [429, 285] width 164 height 22
type input "1"
type input "292.24"
type input "12"
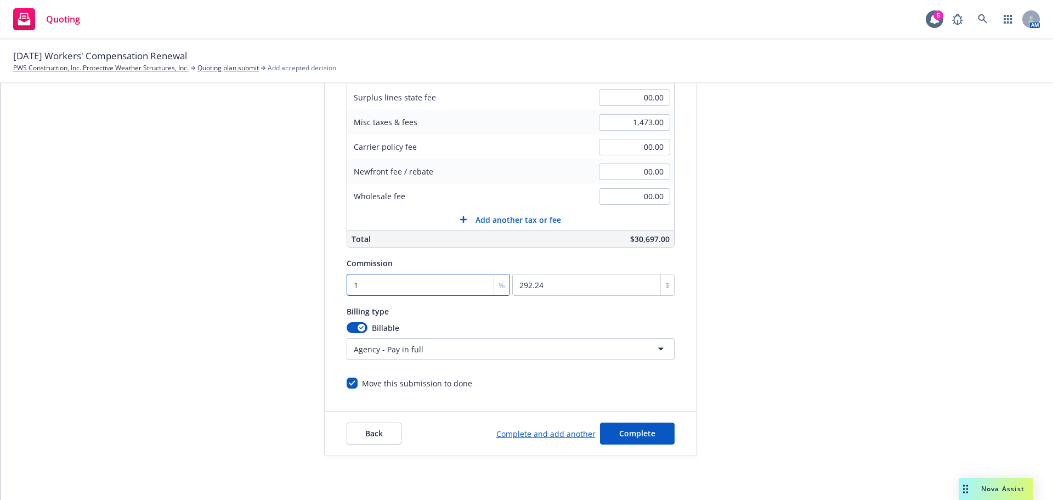
type input "3506.88"
type input "12"
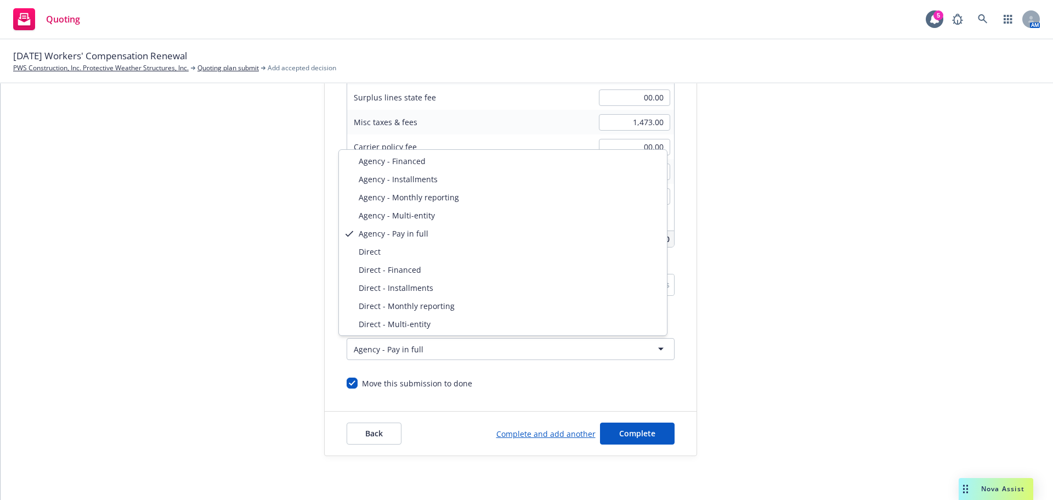
click at [396, 349] on html "Quoting 5 AM 10/04/25 Workers' Compensation Renewal PWS Construction, Inc. Prot…" at bounding box center [526, 250] width 1053 height 500
select select "DIRECT"
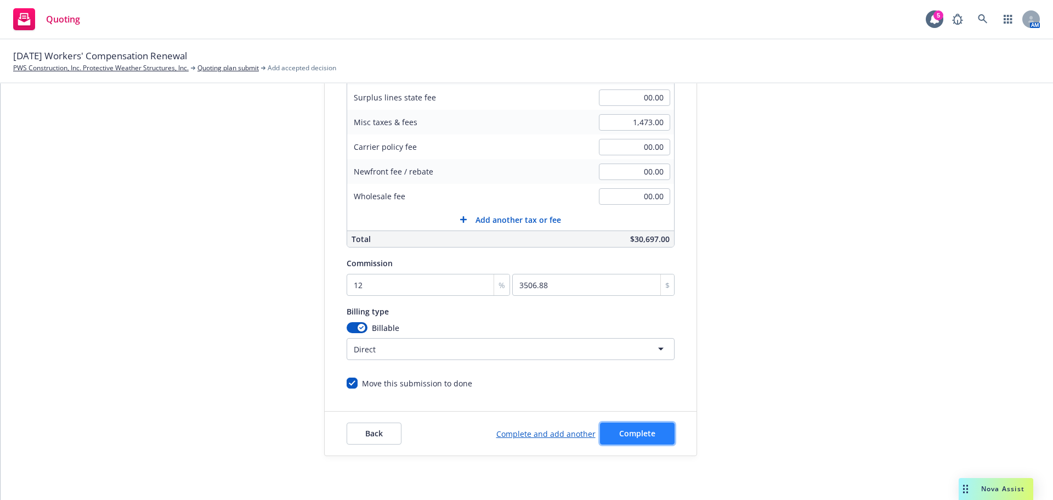
click at [640, 432] on span "Complete" at bounding box center [637, 433] width 36 height 10
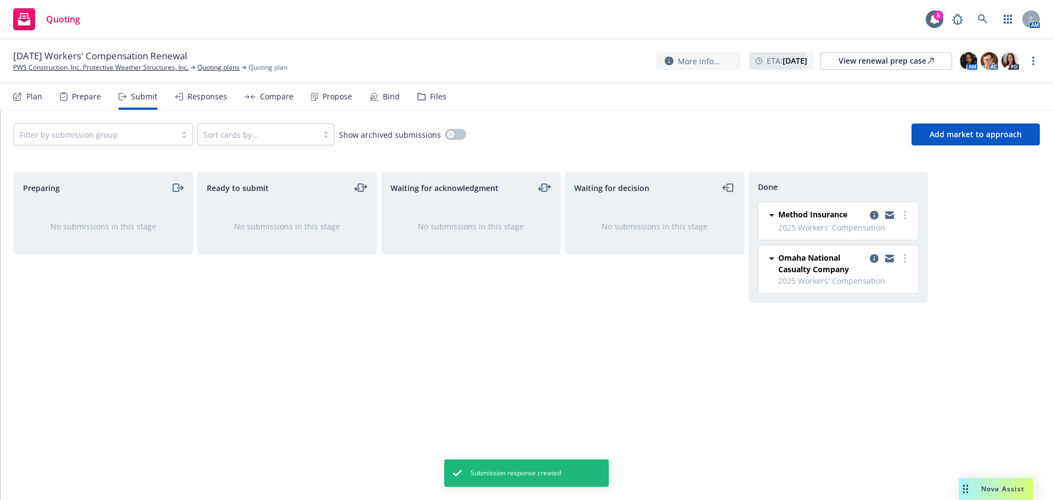
click at [203, 98] on div "Responses" at bounding box center [207, 96] width 39 height 9
